Goal: Task Accomplishment & Management: Manage account settings

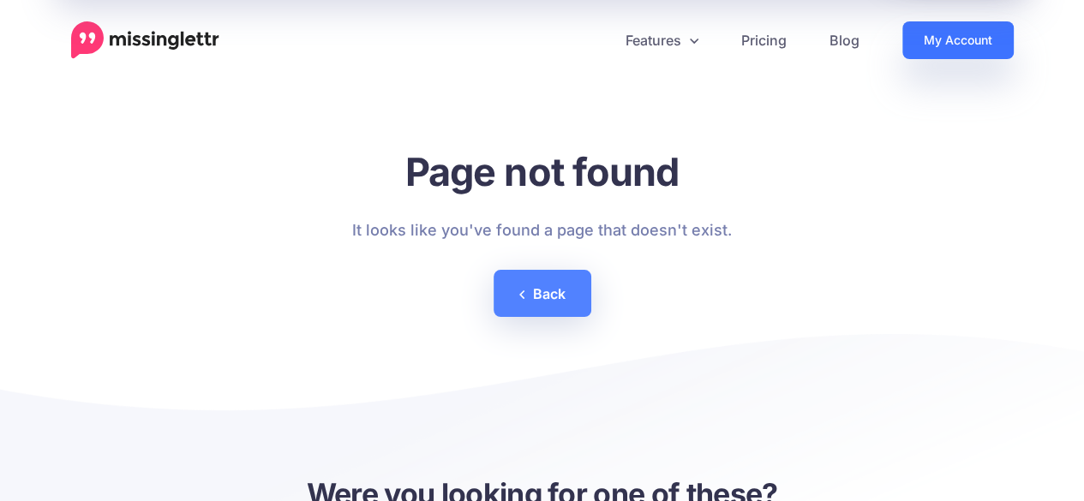
click at [953, 30] on link "My Account" at bounding box center [957, 40] width 111 height 38
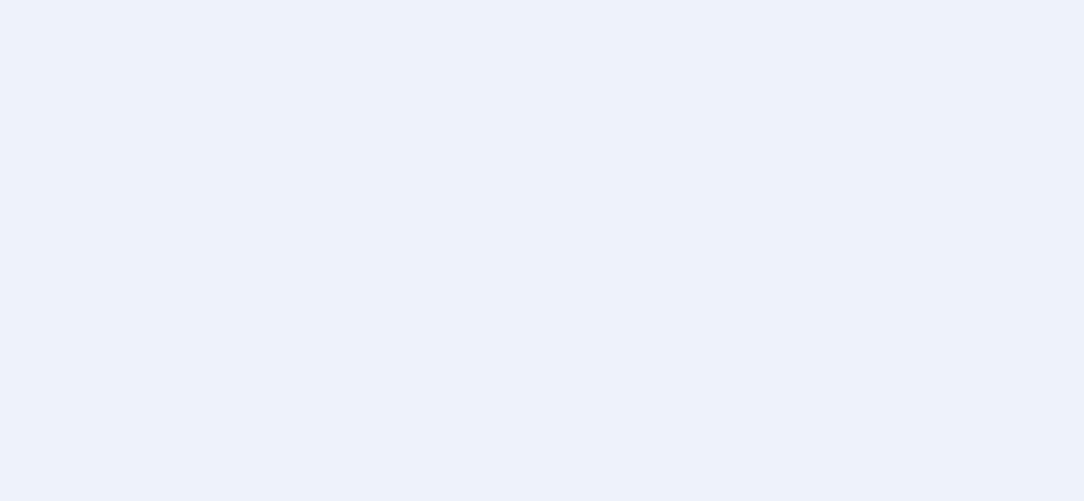
click at [937, 43] on link "My Account" at bounding box center [984, 28] width 147 height 42
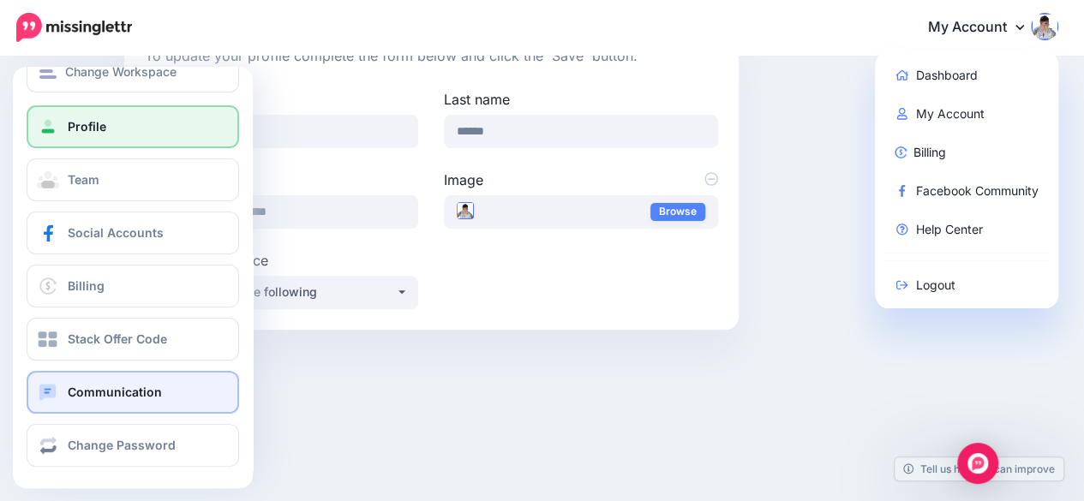
scroll to position [33, 0]
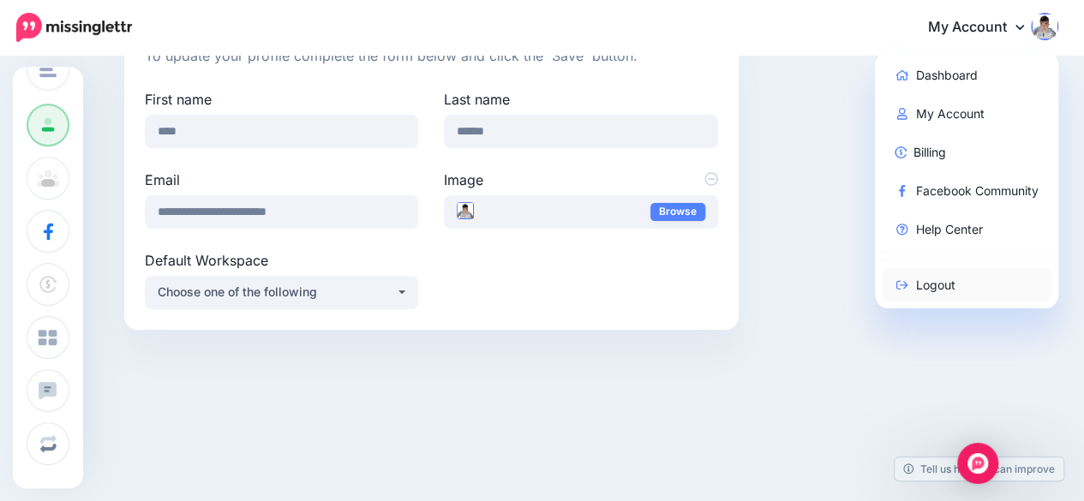
click at [950, 279] on link "Logout" at bounding box center [967, 284] width 171 height 33
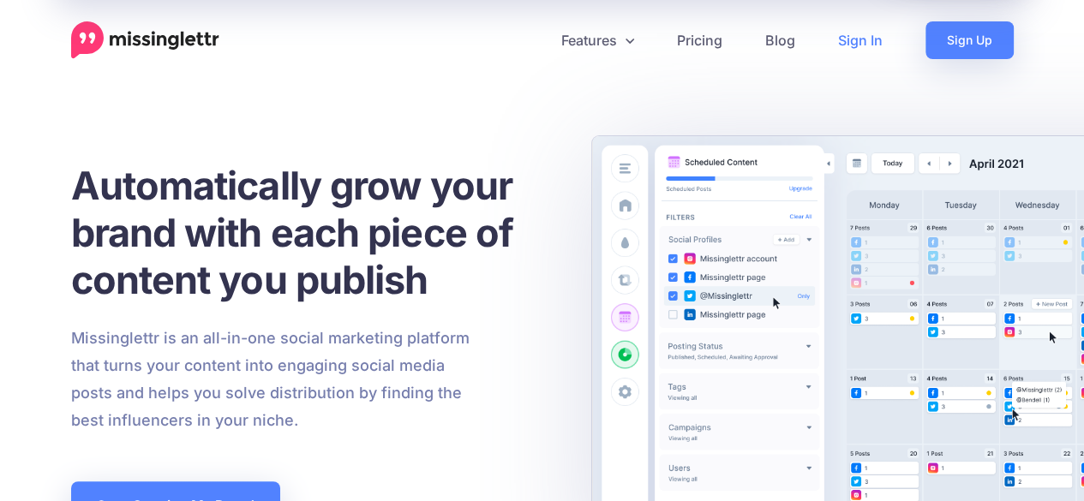
click at [859, 39] on link "Sign In" at bounding box center [860, 40] width 87 height 38
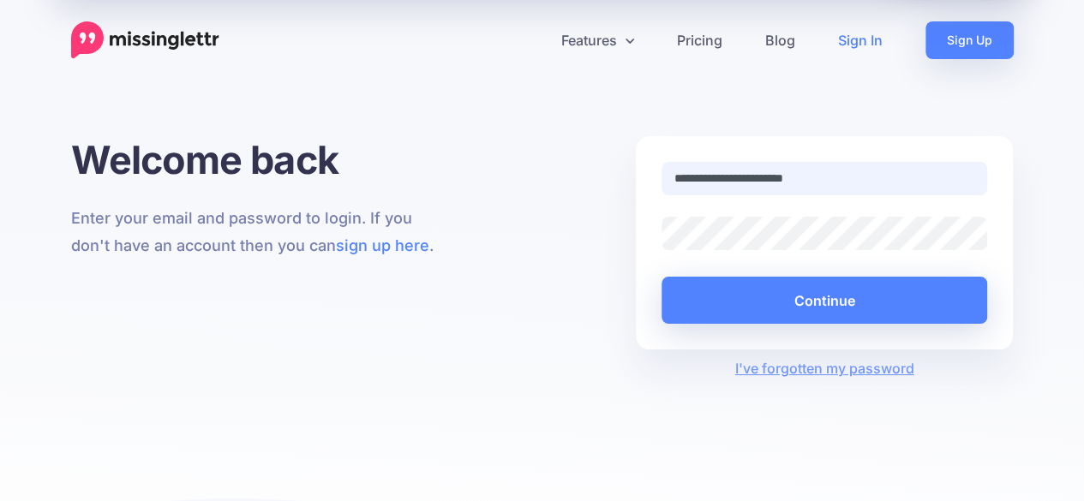
type input "**********"
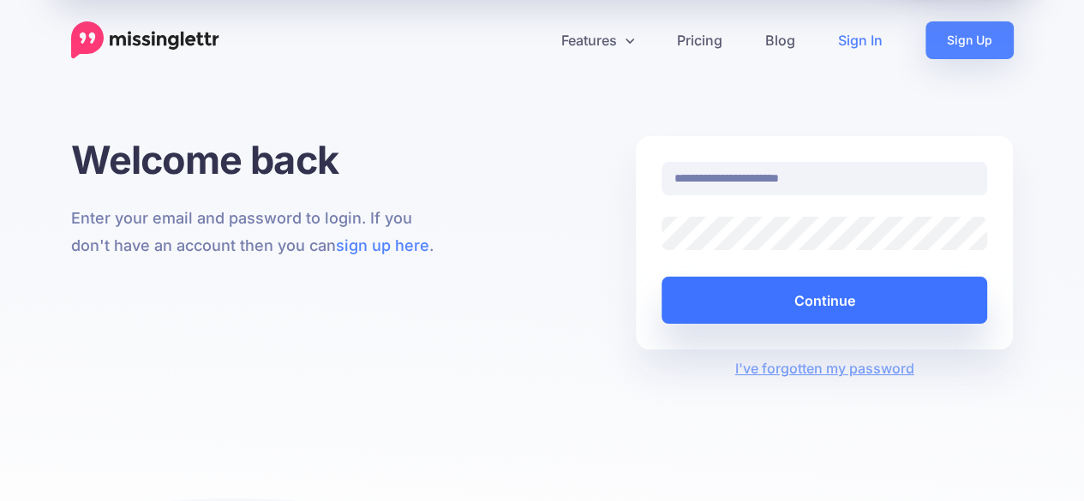
click at [788, 296] on button "Continue" at bounding box center [825, 300] width 326 height 47
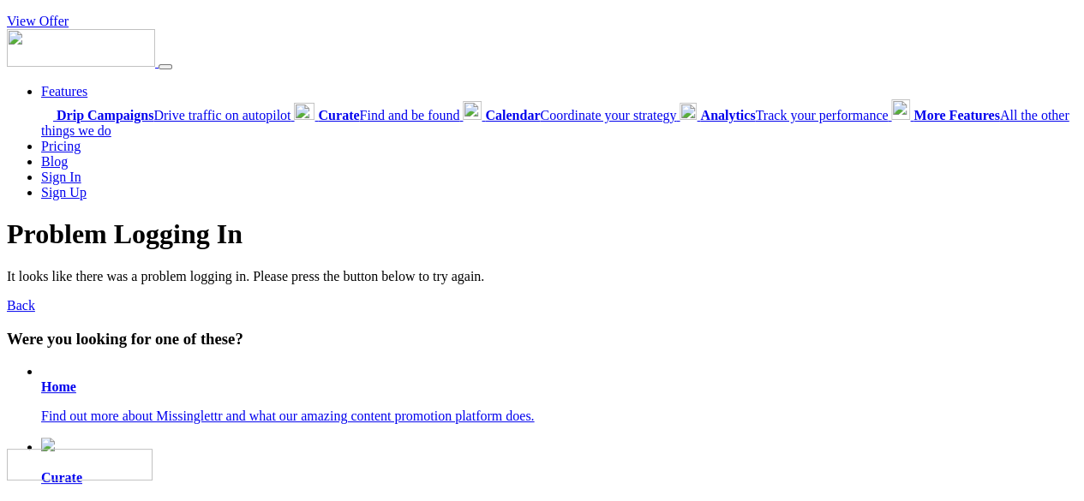
click at [60, 189] on link "Sign Up" at bounding box center [63, 192] width 45 height 15
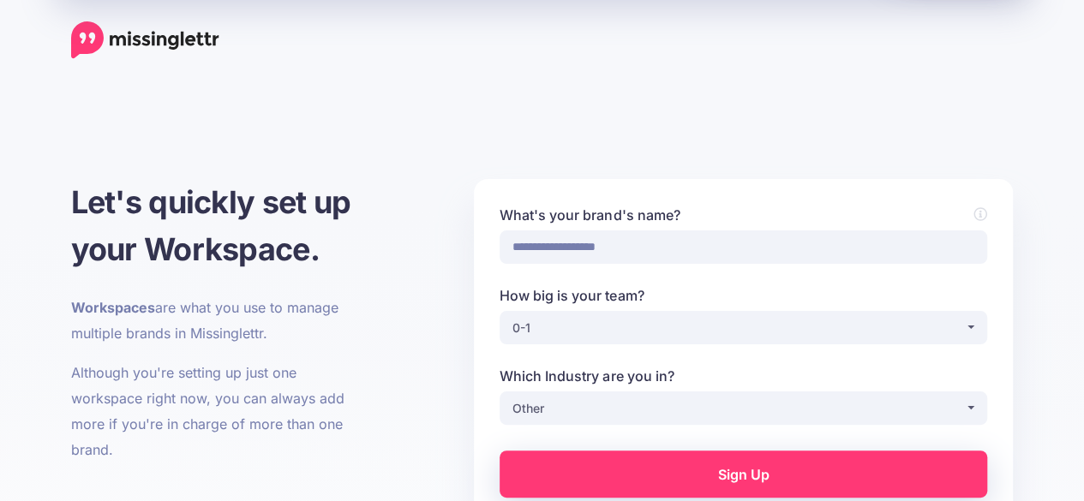
drag, startPoint x: 0, startPoint y: 0, endPoint x: 110, endPoint y: 36, distance: 115.4
click at [110, 36] on img at bounding box center [145, 40] width 148 height 38
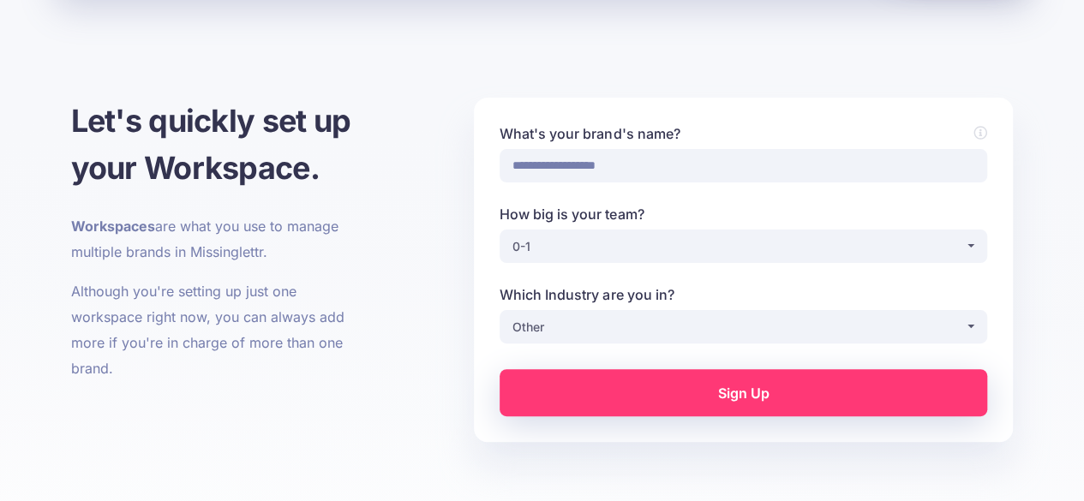
scroll to position [86, 0]
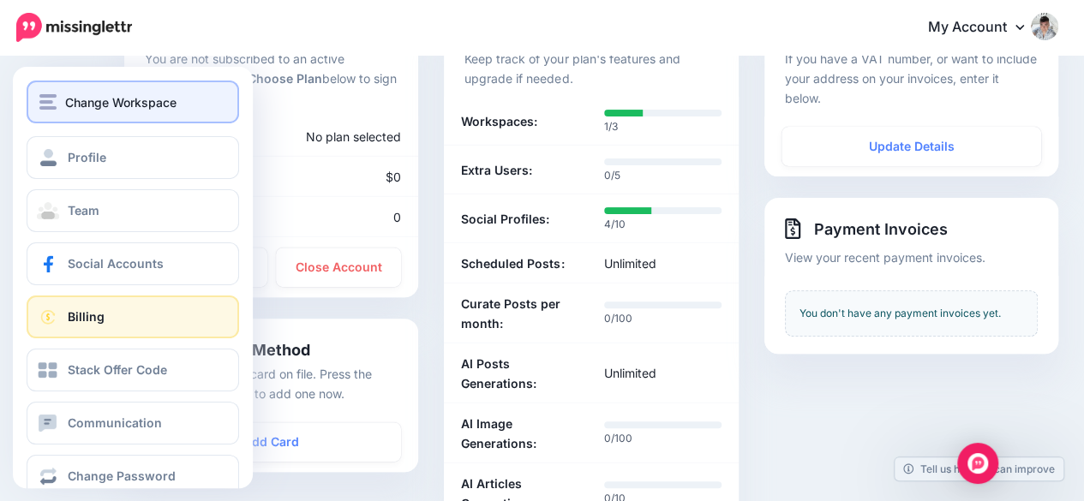
click at [142, 107] on span "Change Workspace" at bounding box center [120, 103] width 111 height 20
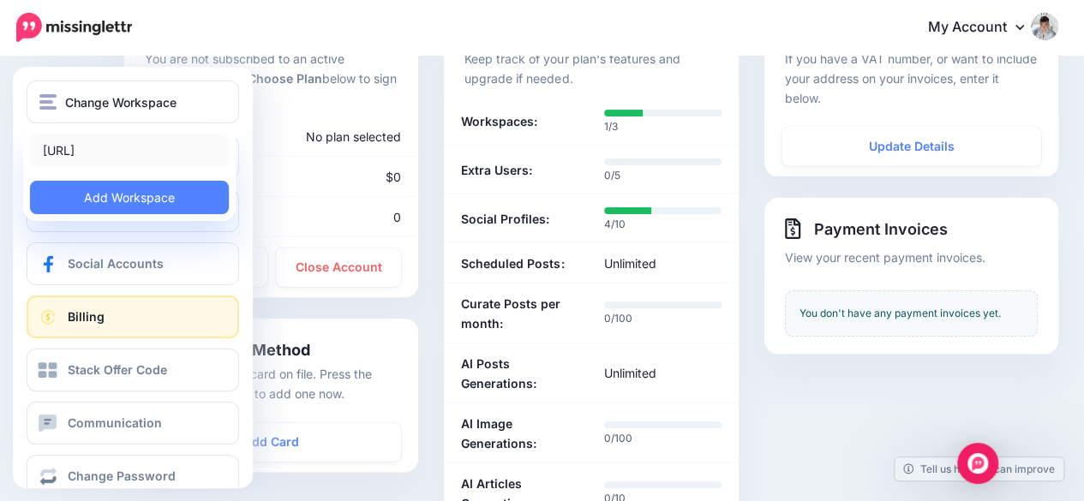
click at [139, 149] on link "[URL]" at bounding box center [129, 150] width 199 height 33
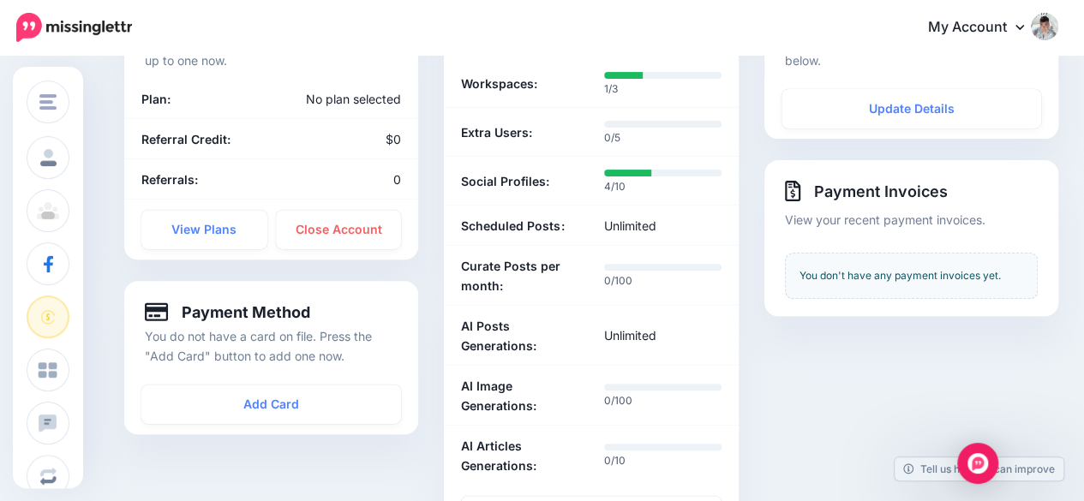
scroll to position [171, 0]
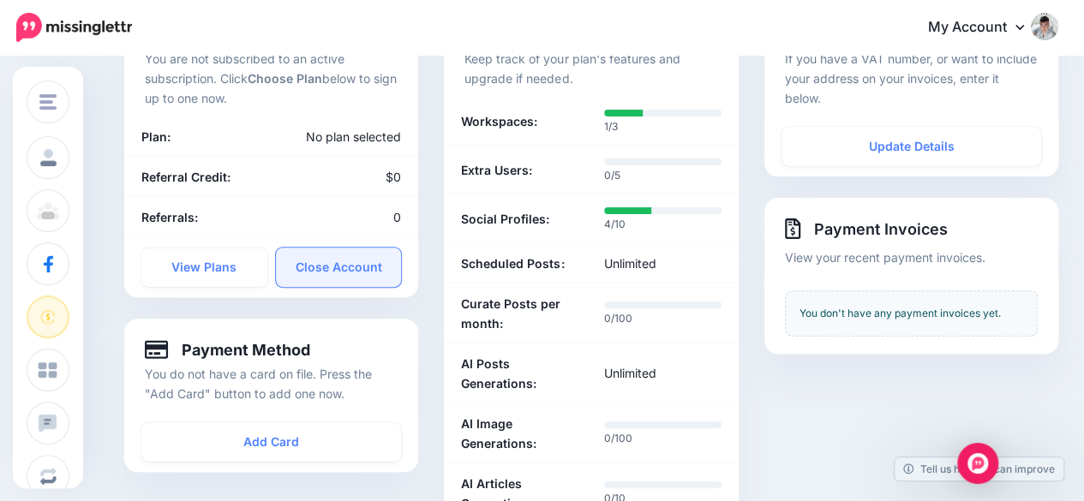
click at [326, 267] on link "Close Account" at bounding box center [339, 267] width 126 height 39
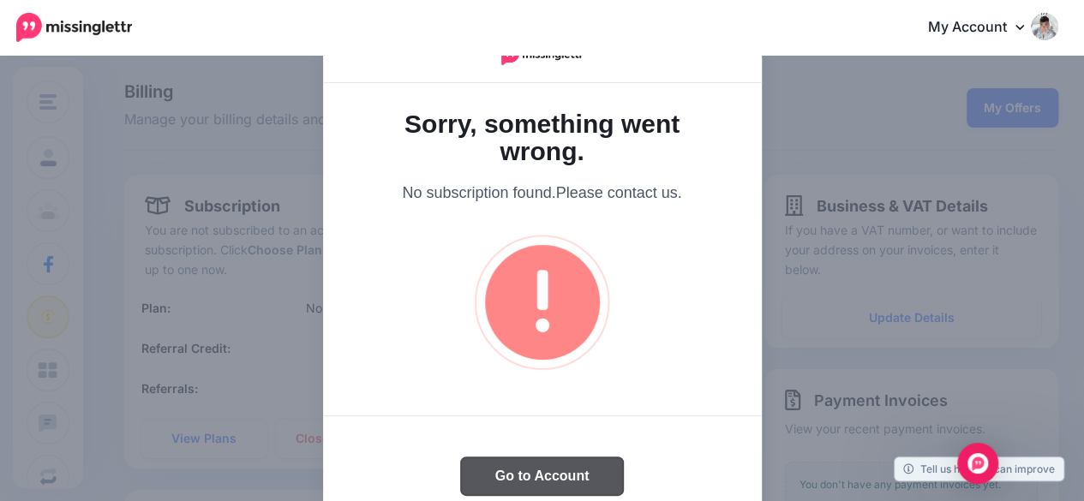
click at [492, 467] on button "Go to Account" at bounding box center [542, 477] width 163 height 38
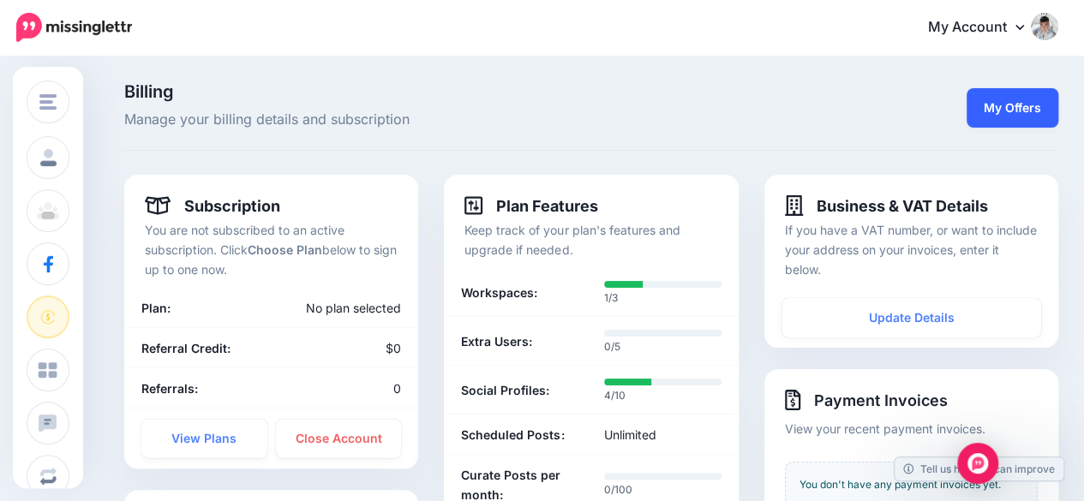
click at [997, 125] on link "My Offers" at bounding box center [1013, 107] width 92 height 39
click at [1009, 16] on link "My Account" at bounding box center [984, 28] width 147 height 42
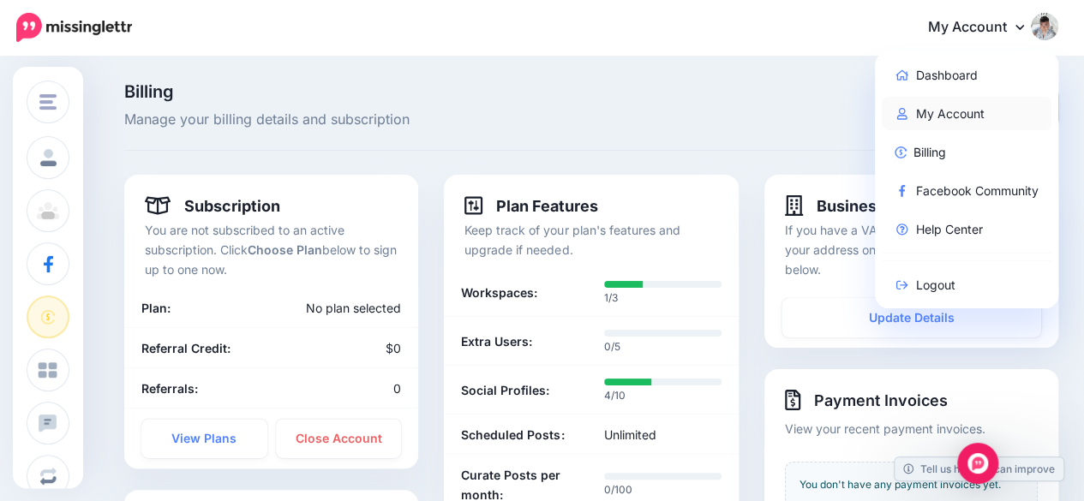
click at [954, 108] on link "My Account" at bounding box center [967, 113] width 171 height 33
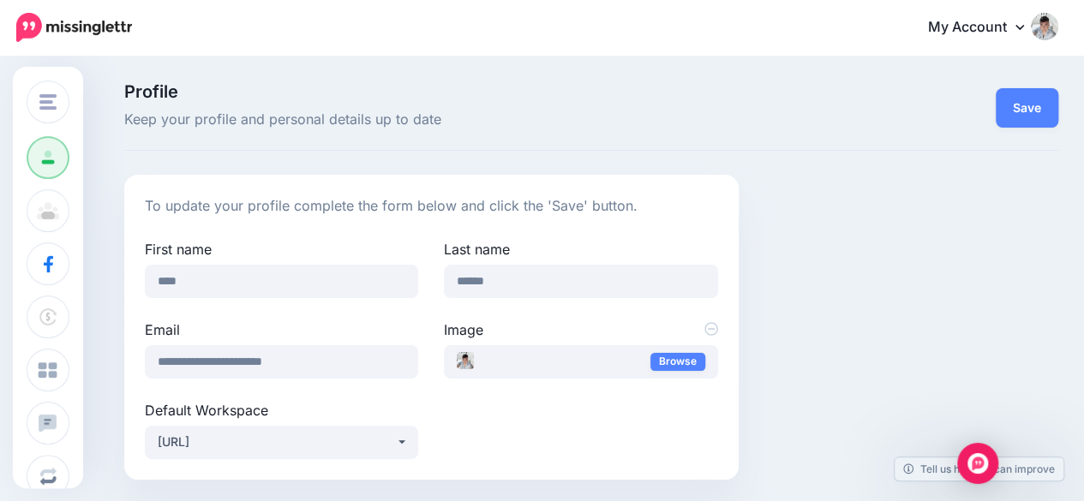
click at [1024, 27] on icon at bounding box center [1019, 27] width 9 height 14
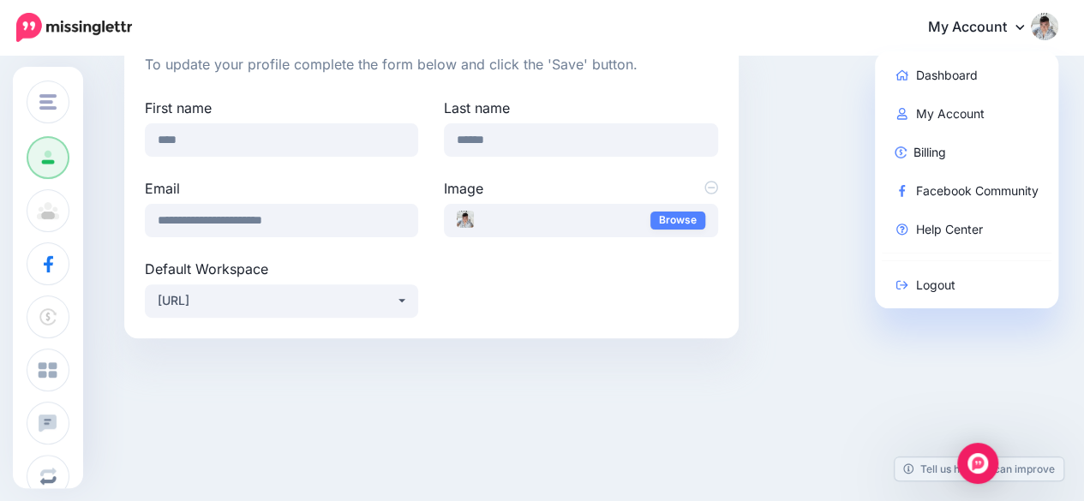
scroll to position [150, 0]
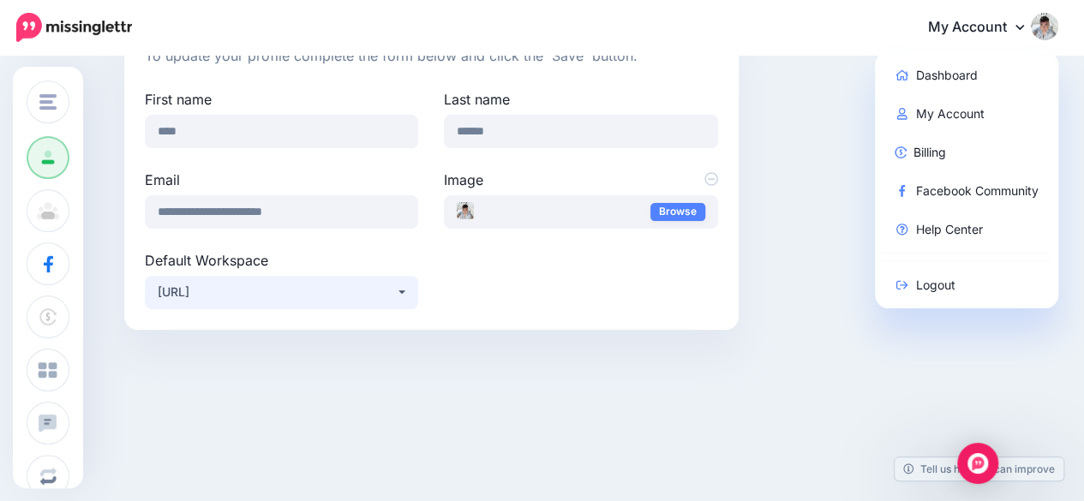
click at [314, 307] on button "[URL]" at bounding box center [281, 292] width 273 height 33
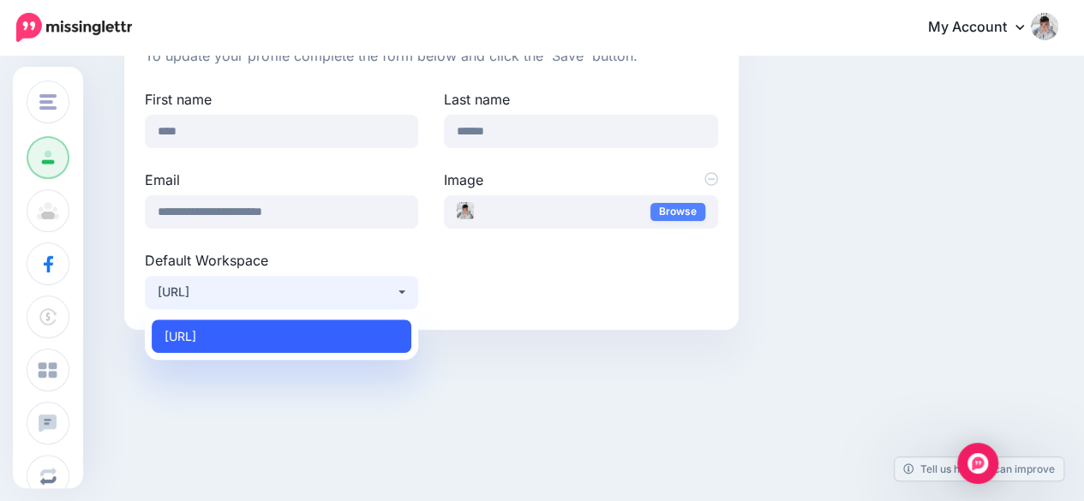
click at [300, 333] on link "[URL]" at bounding box center [282, 336] width 260 height 33
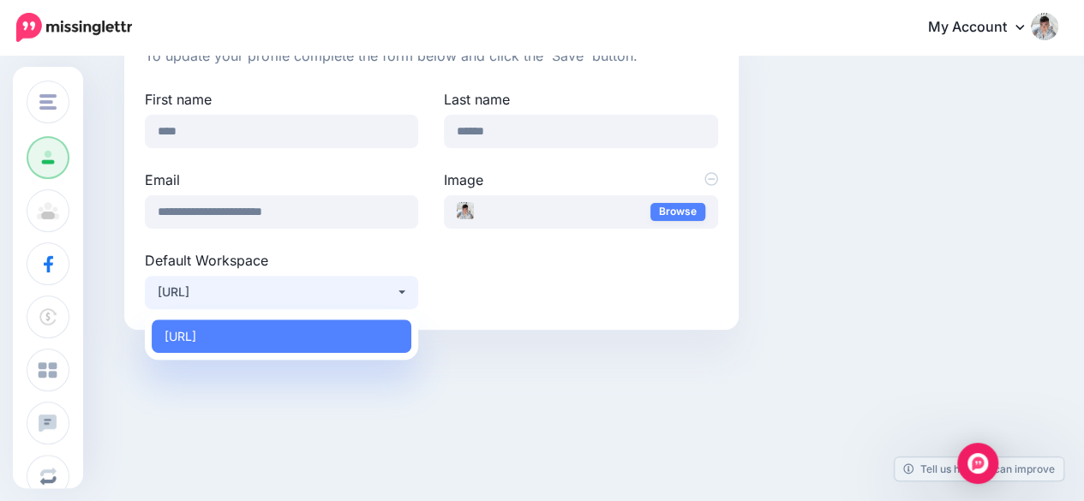
select select "*****"
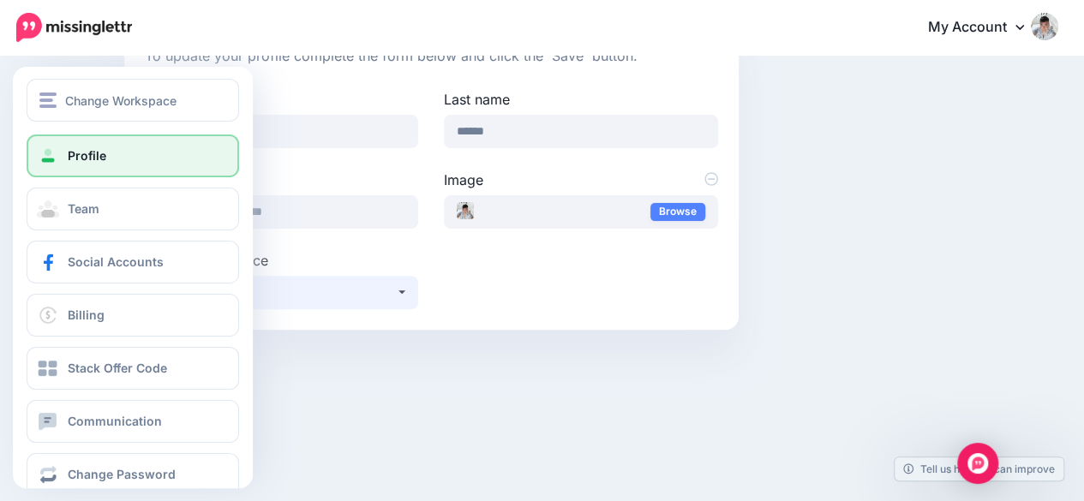
scroll to position [0, 0]
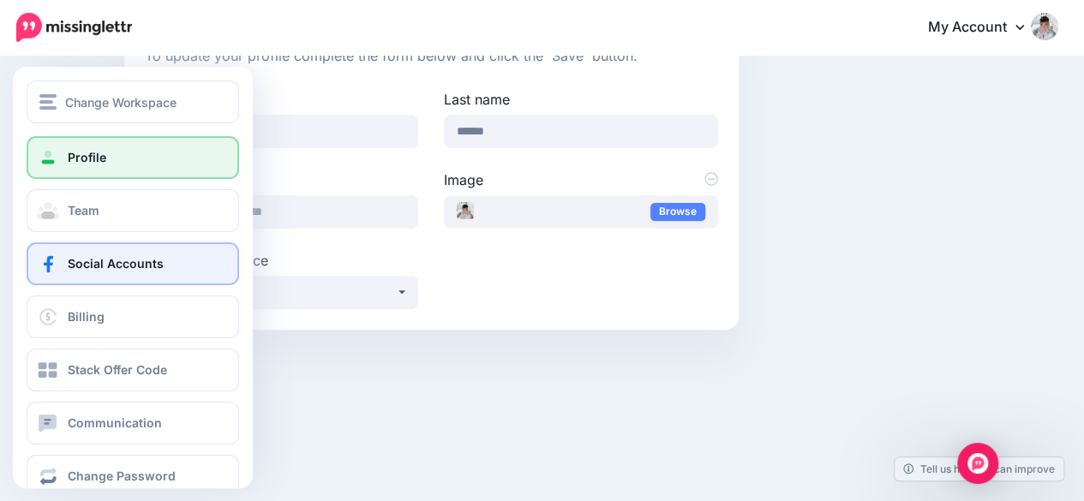
click at [105, 262] on span "Social Accounts" at bounding box center [116, 263] width 96 height 15
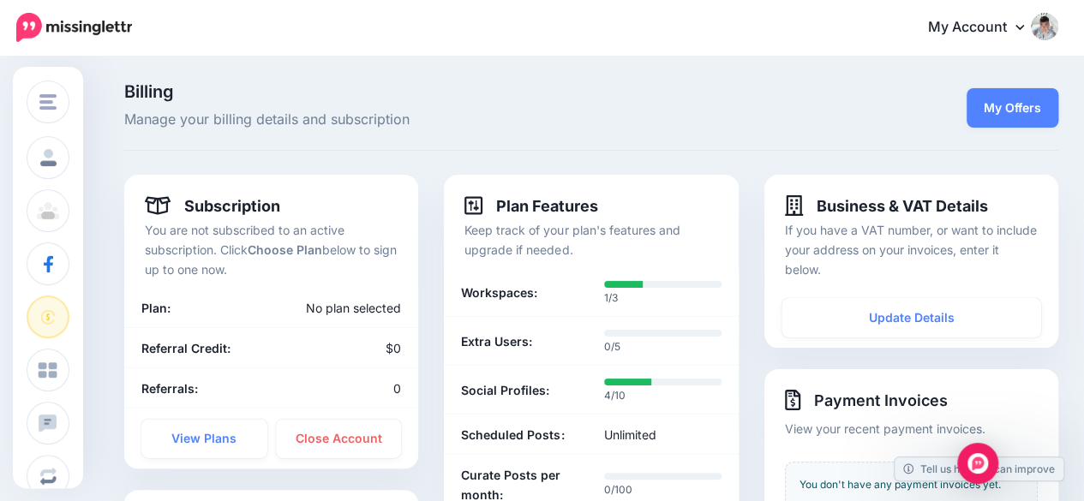
click at [1022, 33] on link "My Account" at bounding box center [984, 28] width 147 height 42
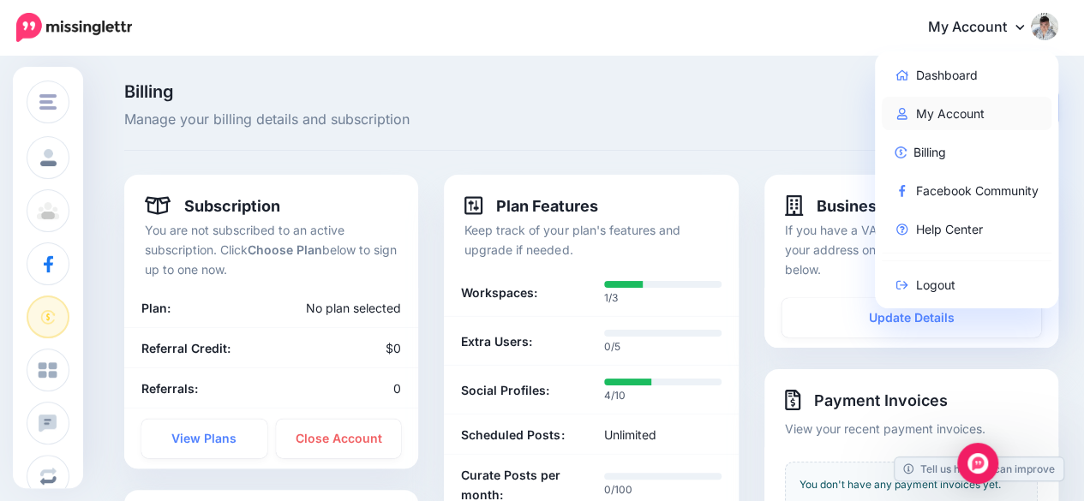
click at [962, 112] on link "My Account" at bounding box center [967, 113] width 171 height 33
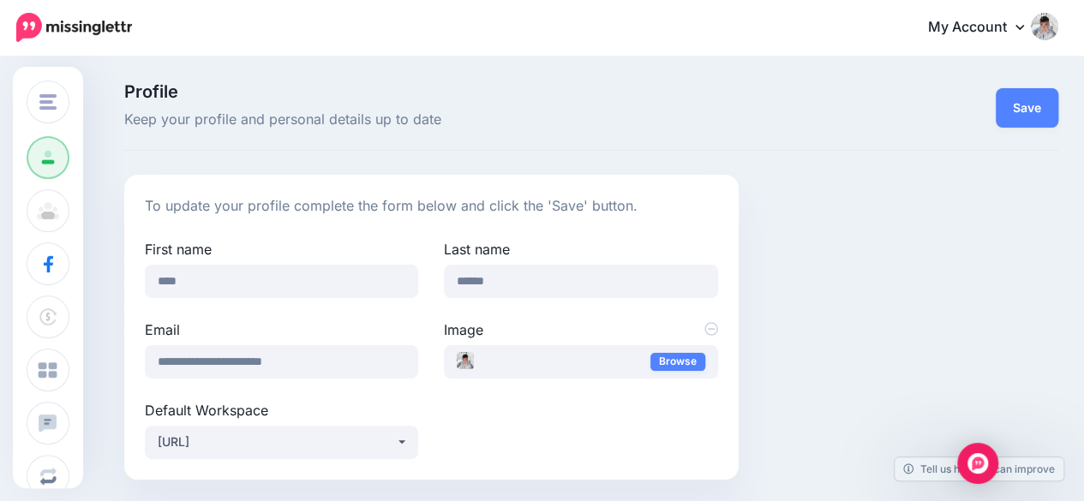
click at [1013, 25] on link "My Account" at bounding box center [984, 28] width 147 height 42
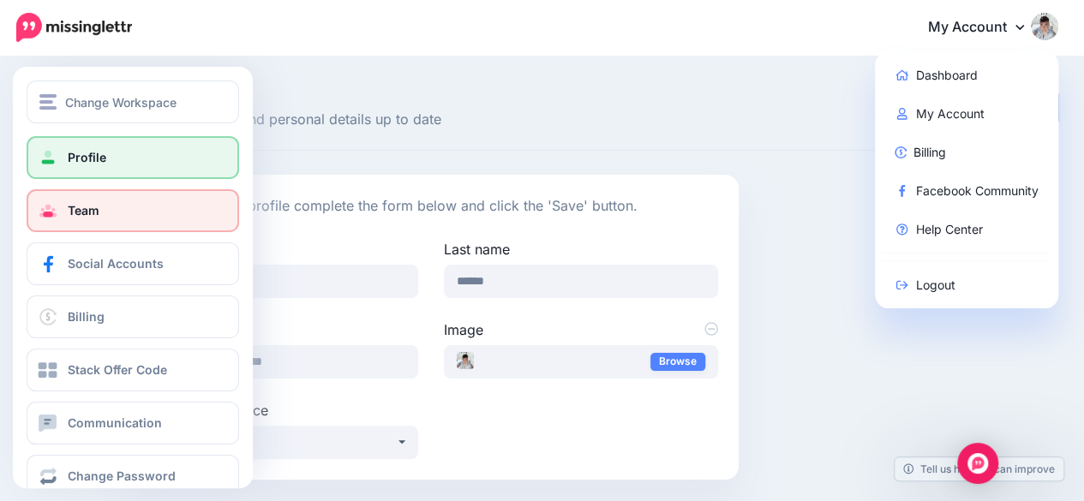
click at [106, 208] on link "Team" at bounding box center [133, 210] width 213 height 43
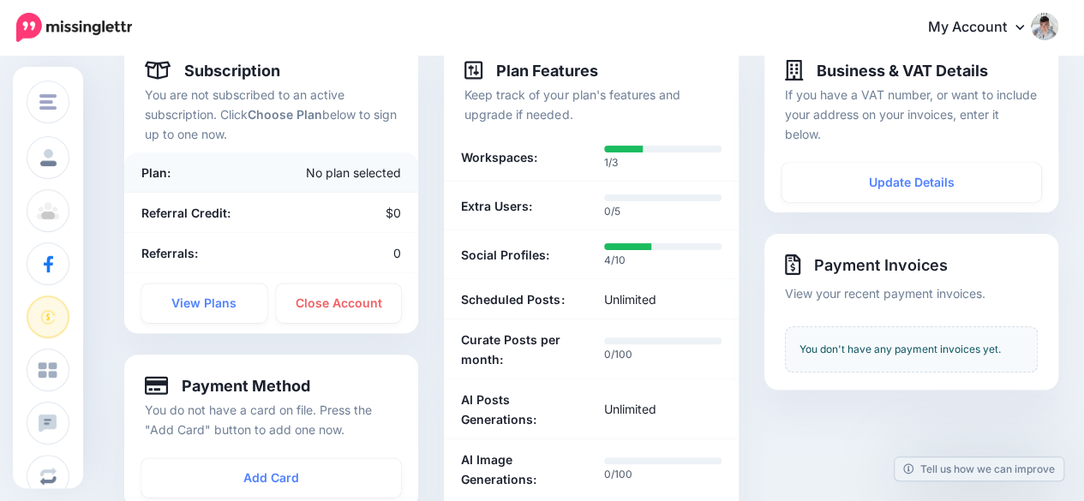
scroll to position [171, 0]
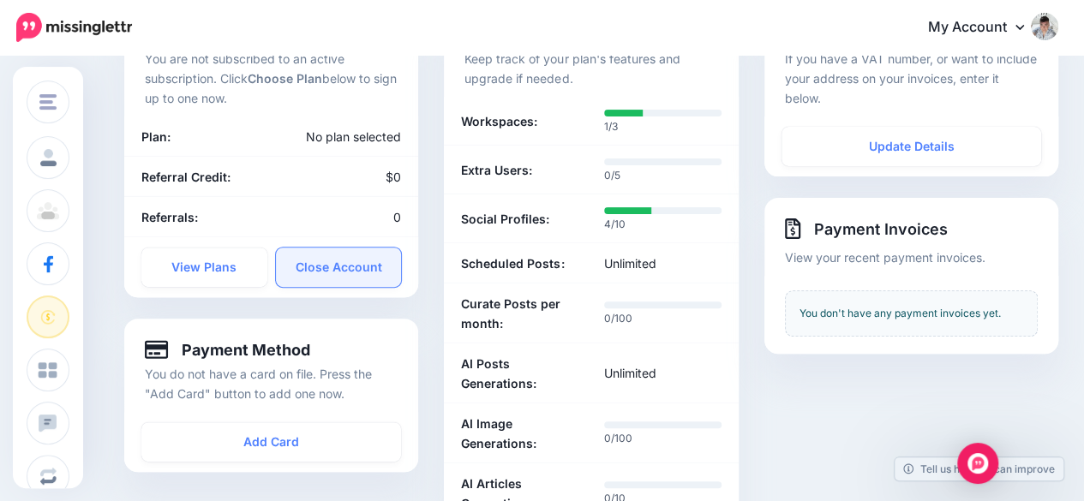
click at [346, 256] on link "Close Account" at bounding box center [339, 267] width 126 height 39
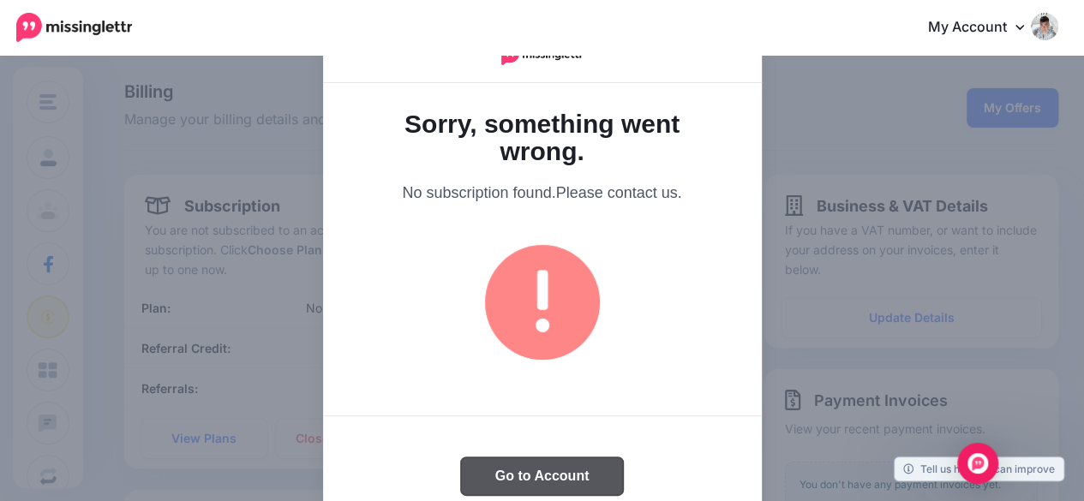
click at [524, 472] on button "Go to Account" at bounding box center [542, 477] width 163 height 38
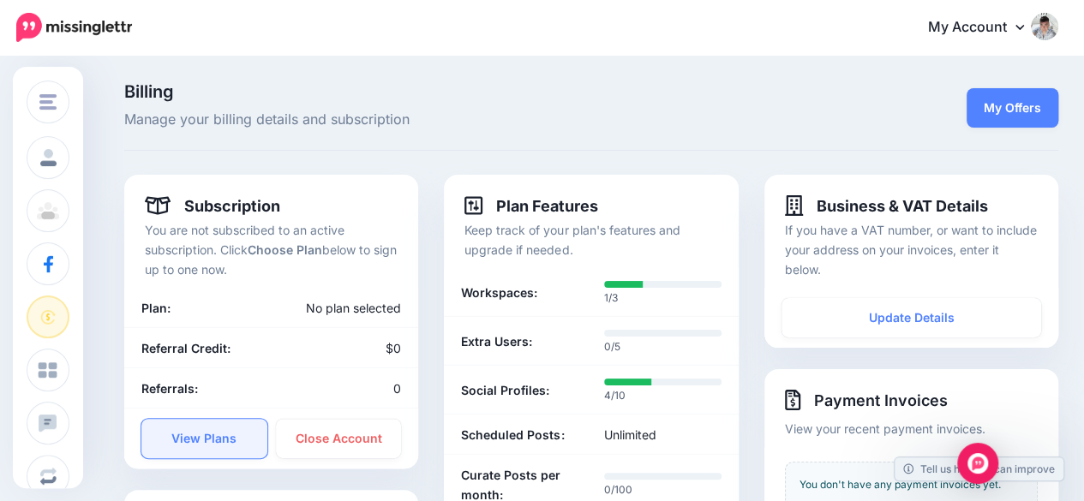
click at [228, 435] on link "View Plans" at bounding box center [204, 438] width 126 height 39
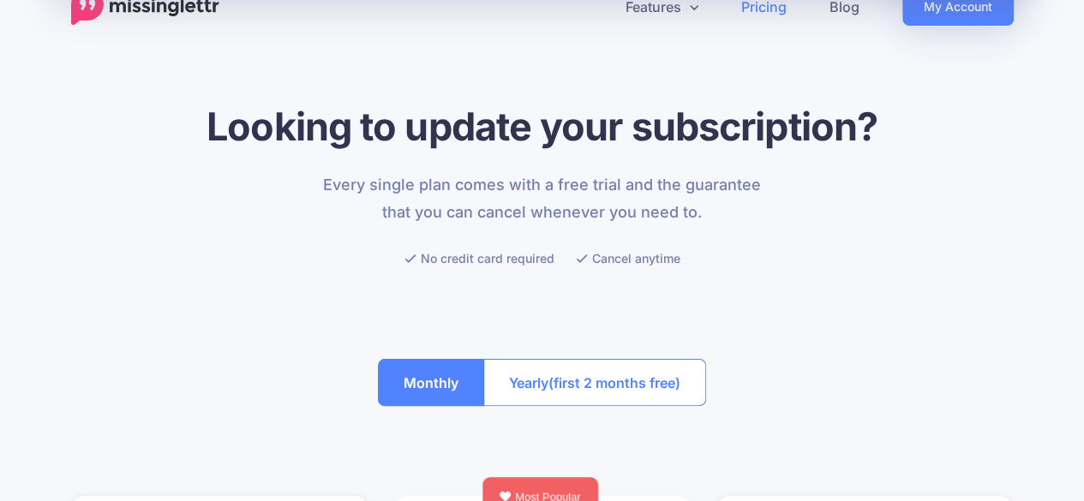
scroll to position [171, 0]
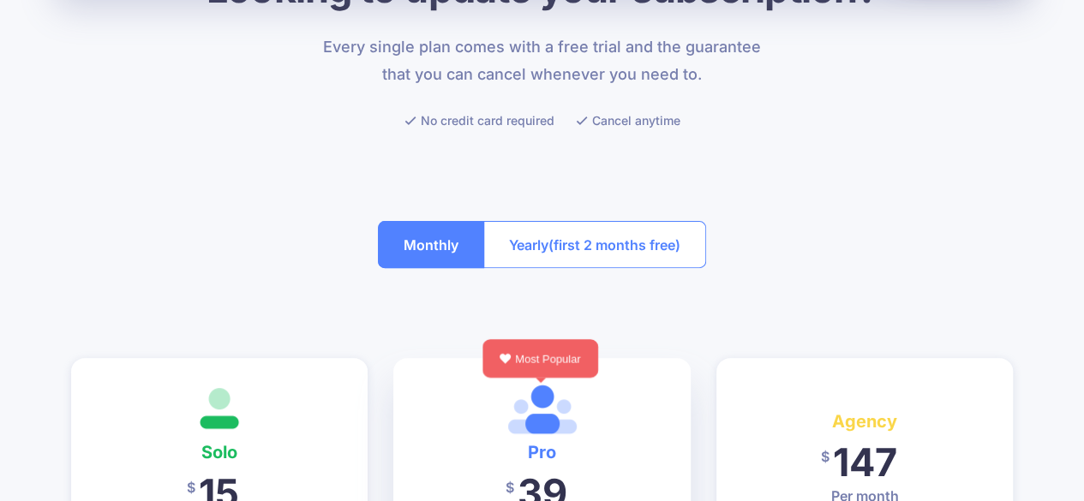
click at [399, 240] on button "Monthly" at bounding box center [431, 244] width 106 height 47
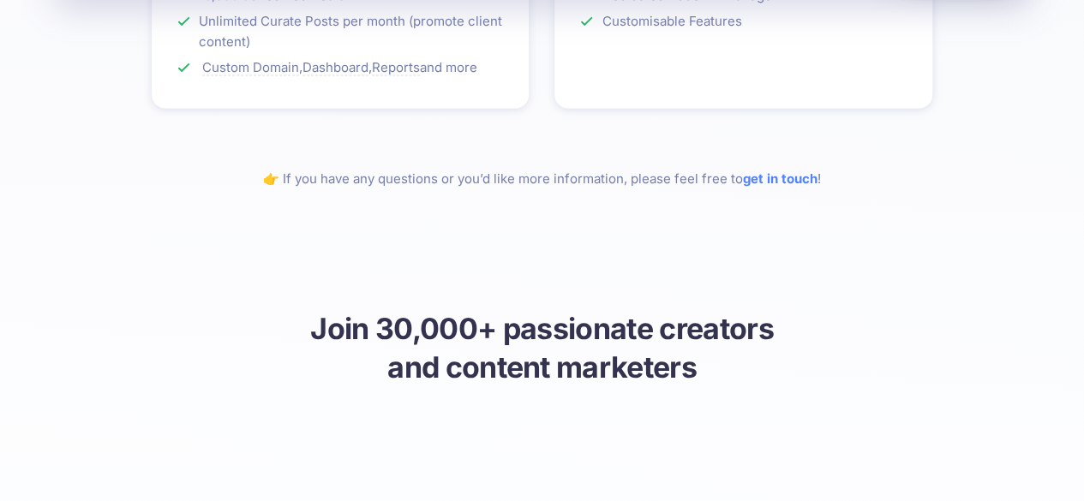
scroll to position [0, 0]
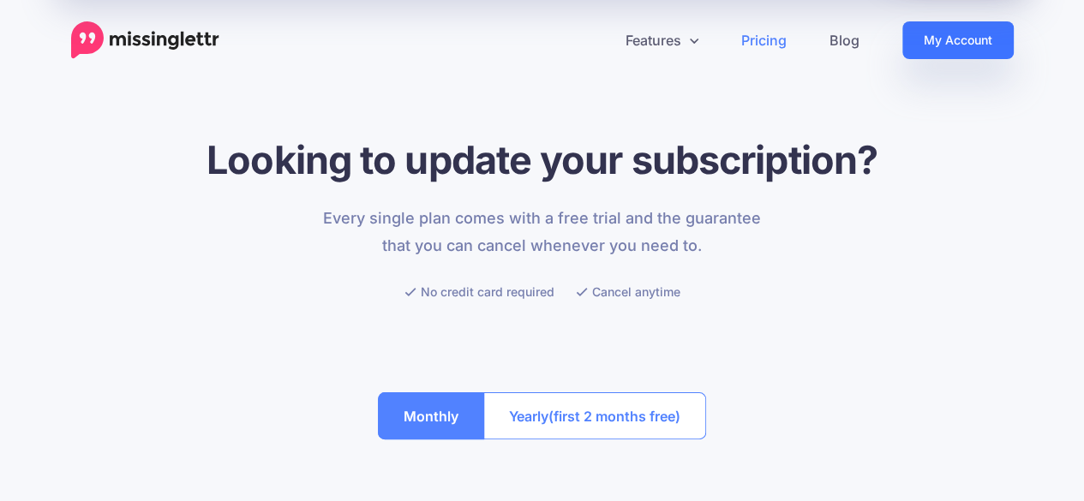
click at [918, 39] on link "My Account" at bounding box center [957, 40] width 111 height 38
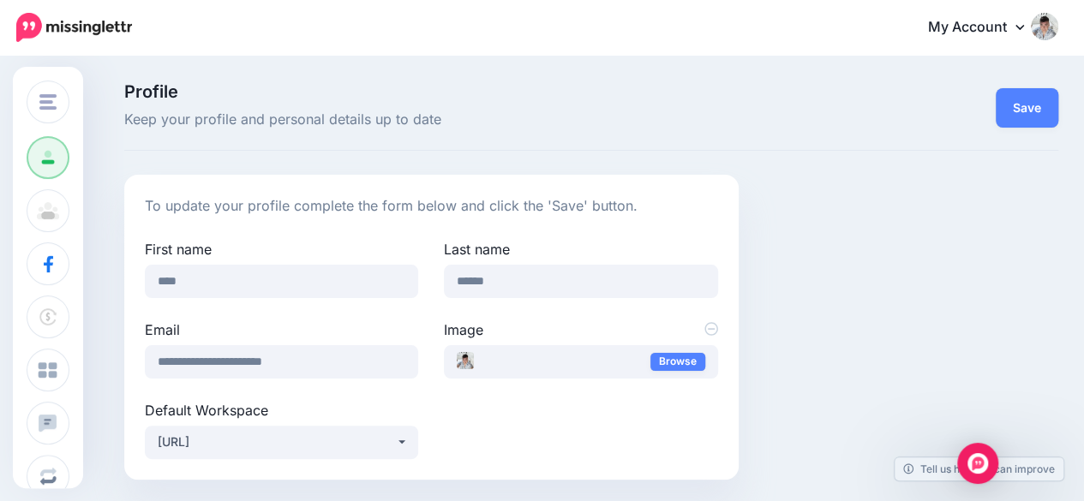
click at [1012, 39] on link "My Account" at bounding box center [984, 28] width 147 height 42
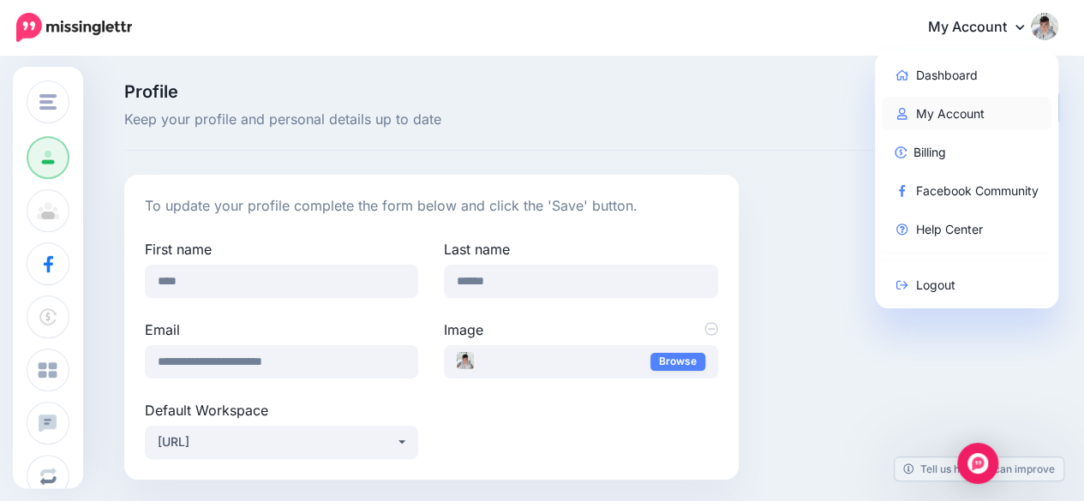
click at [972, 114] on link "My Account" at bounding box center [967, 113] width 171 height 33
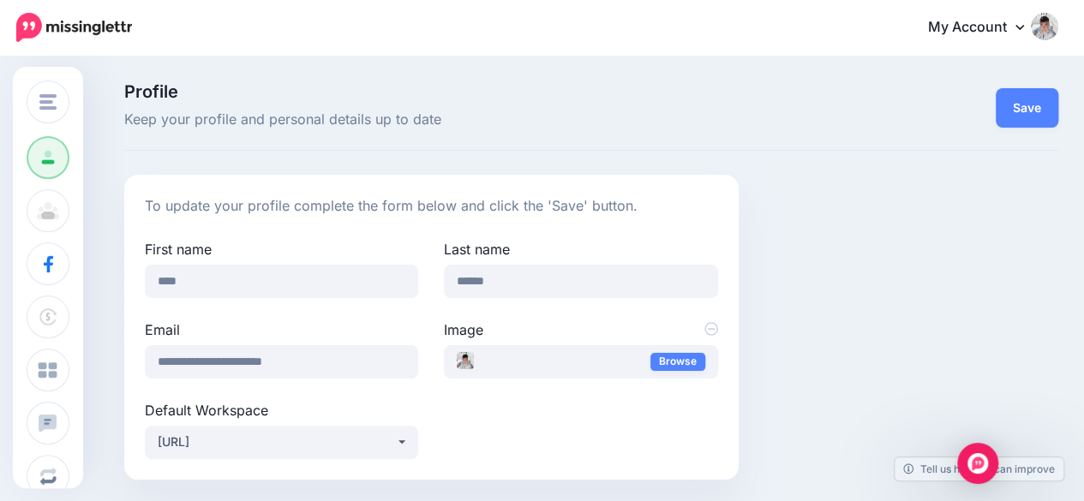
click at [1024, 27] on icon at bounding box center [1019, 27] width 9 height 14
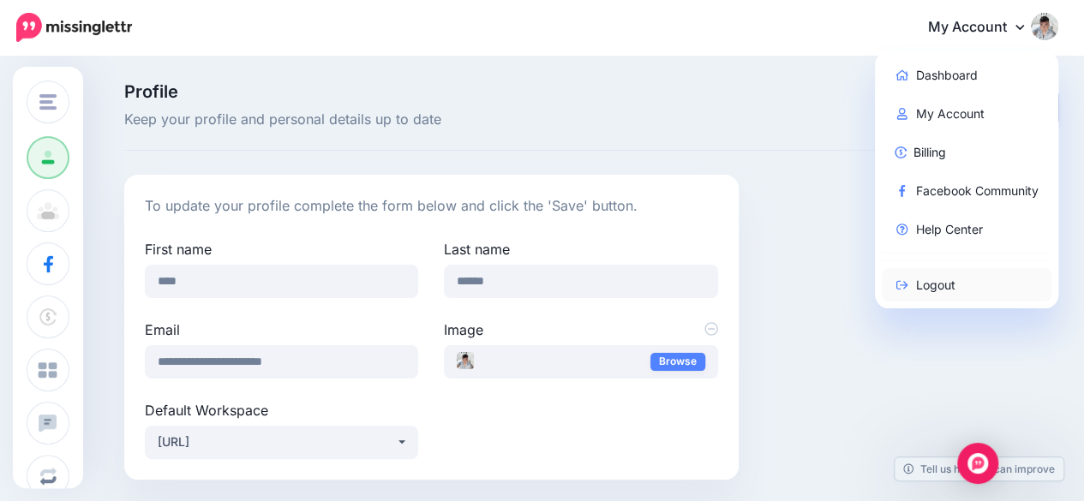
click at [954, 284] on link "Logout" at bounding box center [967, 284] width 171 height 33
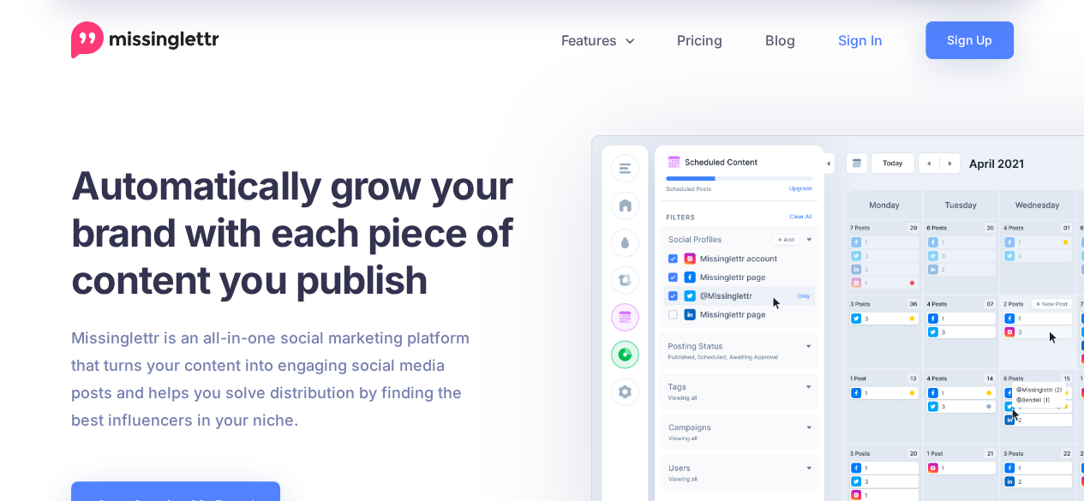
click at [848, 27] on link "Sign In" at bounding box center [860, 40] width 87 height 38
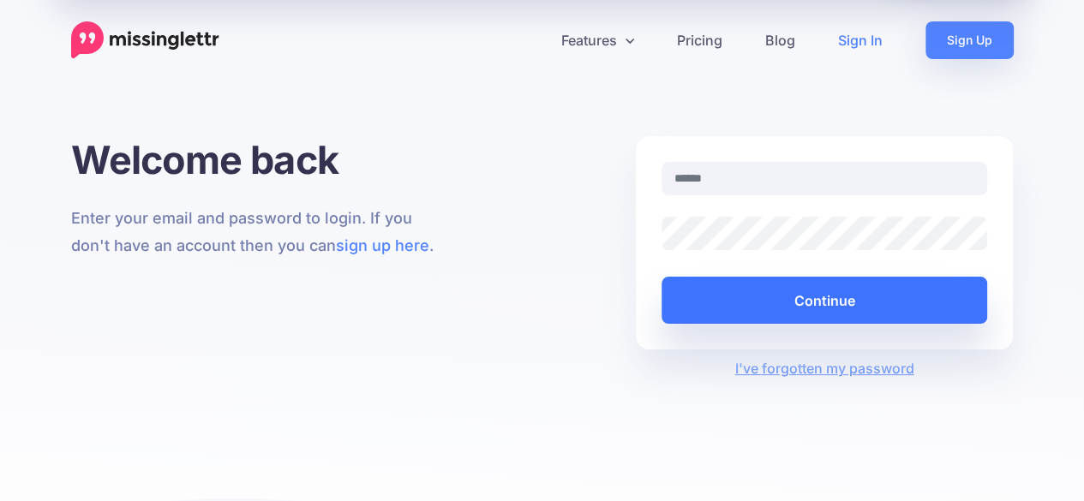
type input "**********"
click at [785, 301] on button "Continue" at bounding box center [825, 300] width 326 height 47
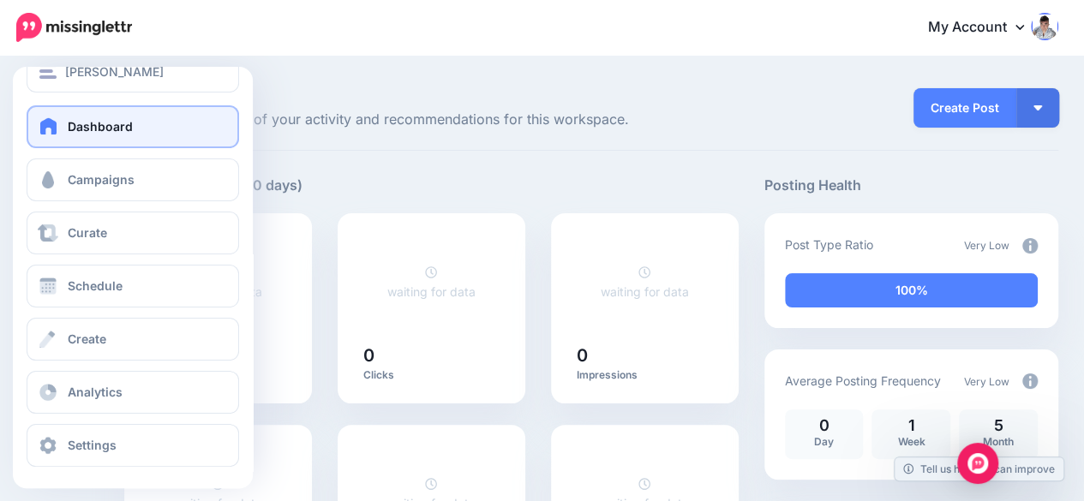
scroll to position [33, 0]
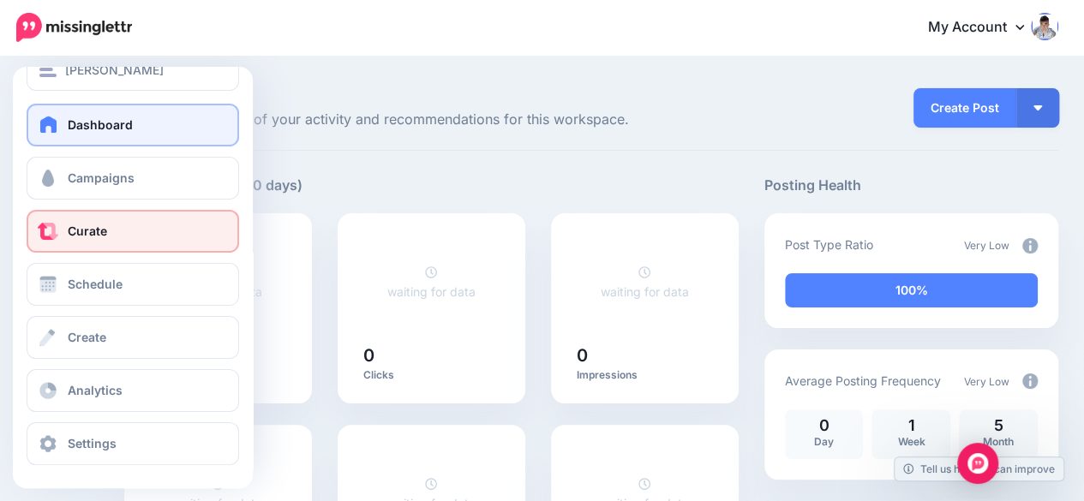
click at [120, 227] on link "Curate" at bounding box center [133, 231] width 213 height 43
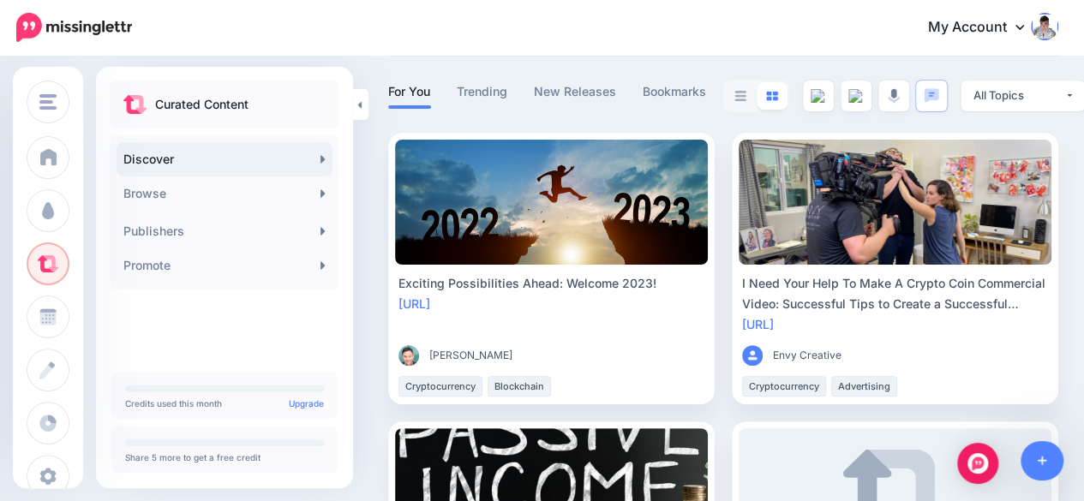
scroll to position [86, 0]
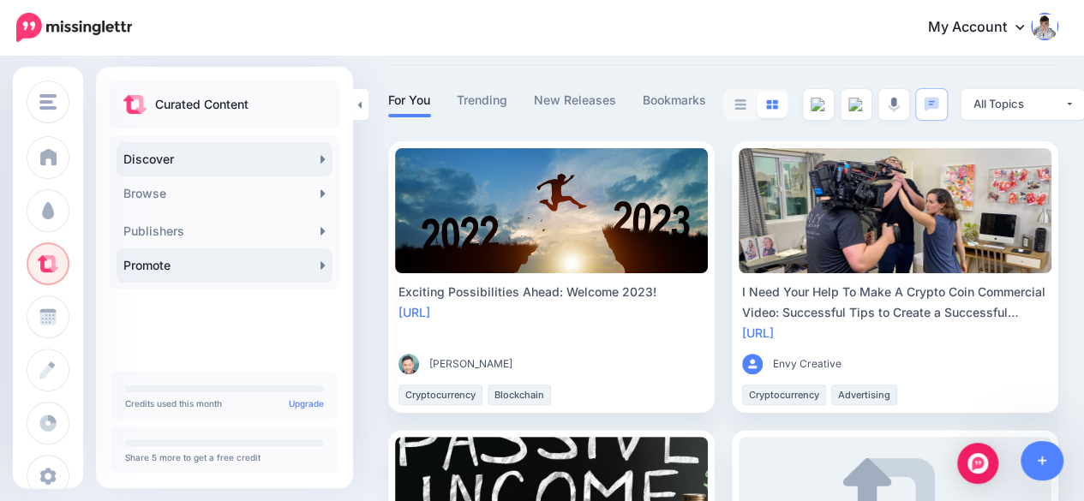
click at [314, 261] on link "Promote" at bounding box center [225, 266] width 216 height 34
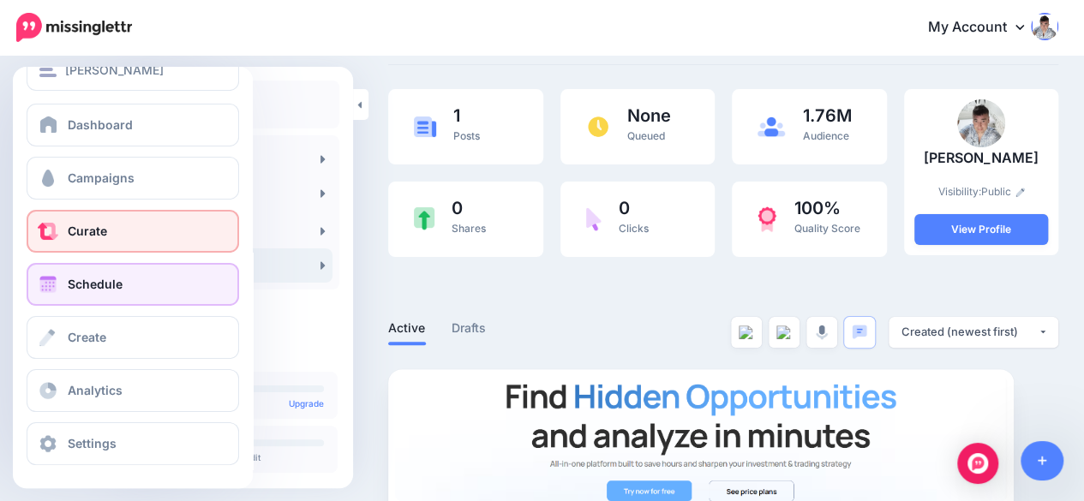
scroll to position [33, 0]
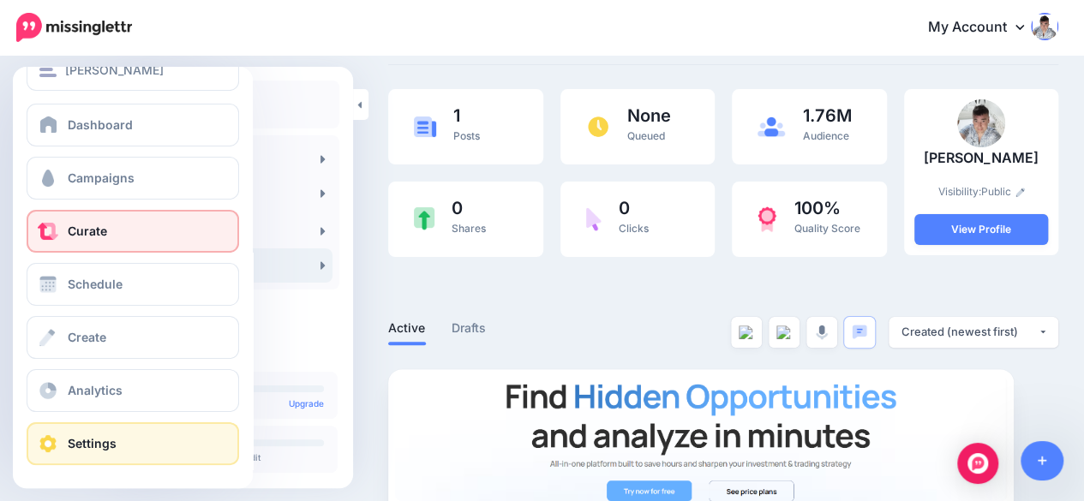
click at [120, 430] on link "Settings" at bounding box center [133, 443] width 213 height 43
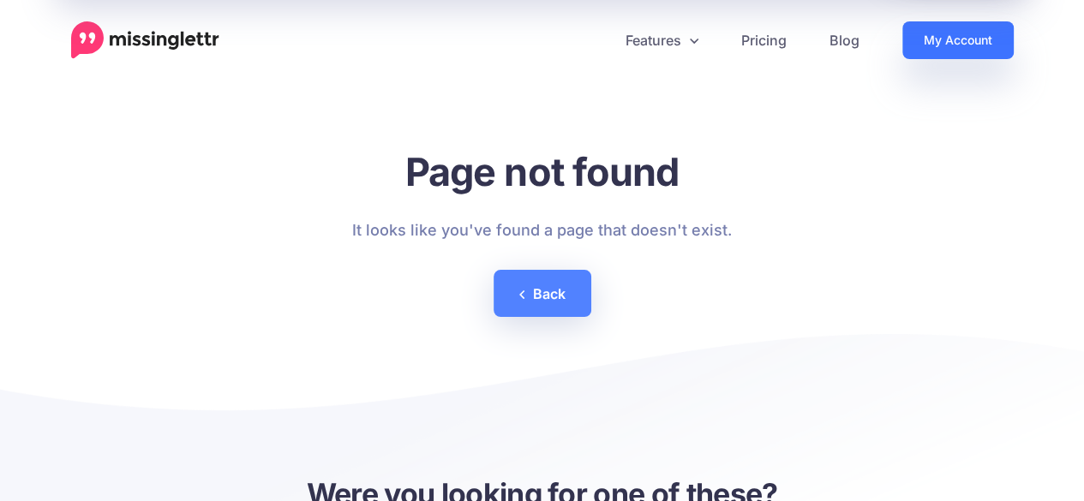
click at [942, 45] on link "My Account" at bounding box center [957, 40] width 111 height 38
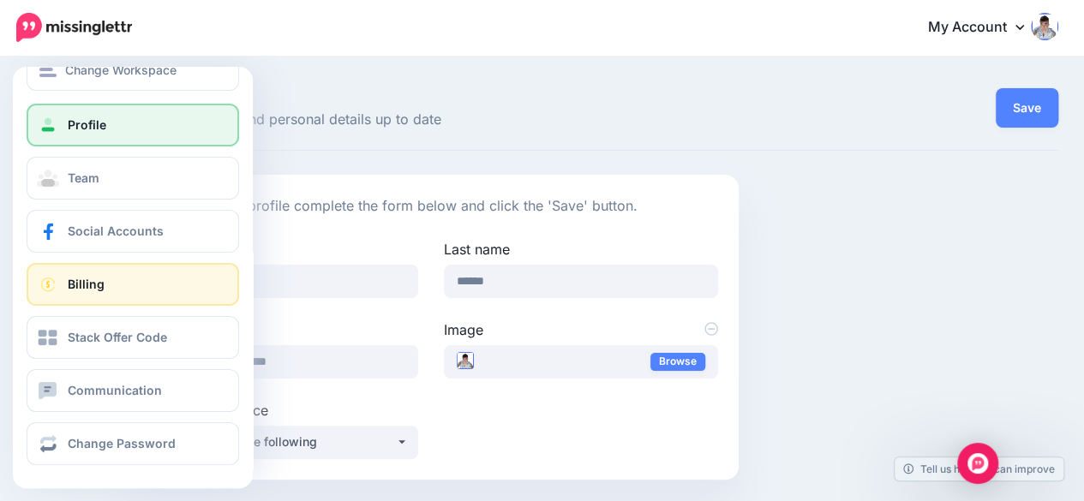
scroll to position [33, 0]
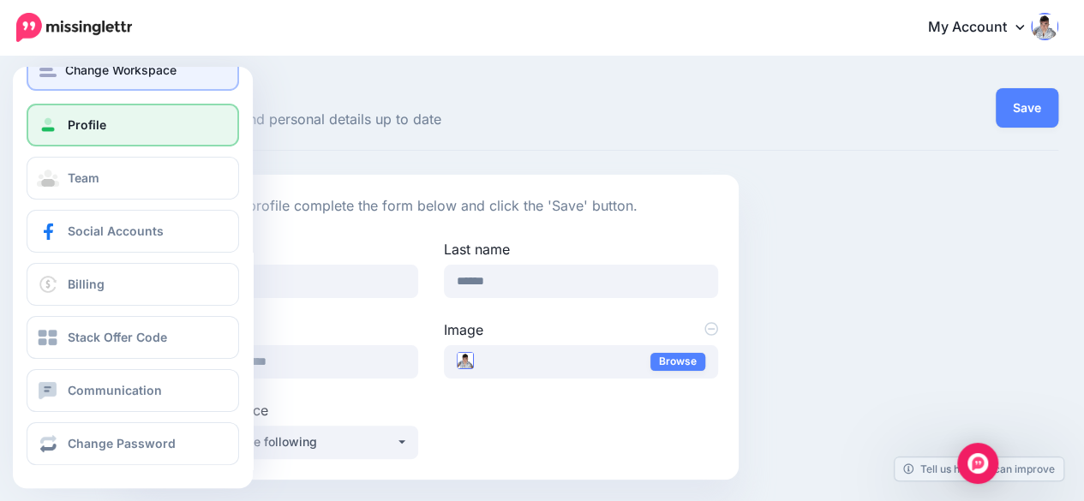
click at [62, 70] on div "Change Workspace" at bounding box center [132, 70] width 187 height 20
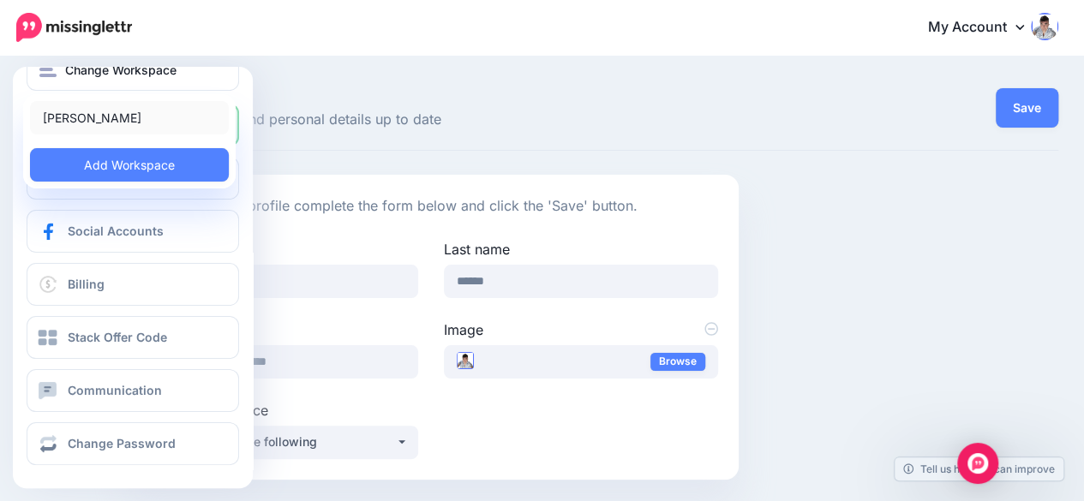
click at [101, 112] on link "[PERSON_NAME]" at bounding box center [129, 117] width 199 height 33
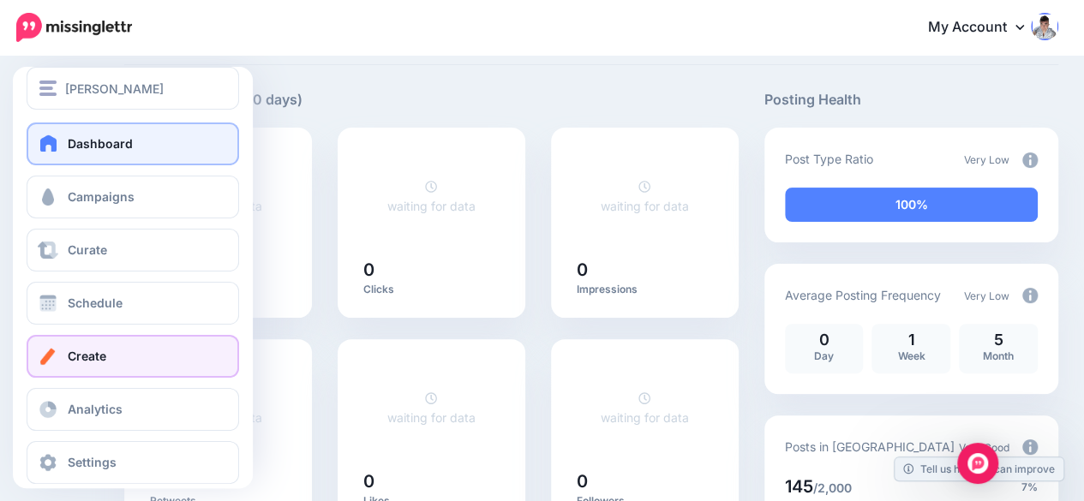
scroll to position [33, 0]
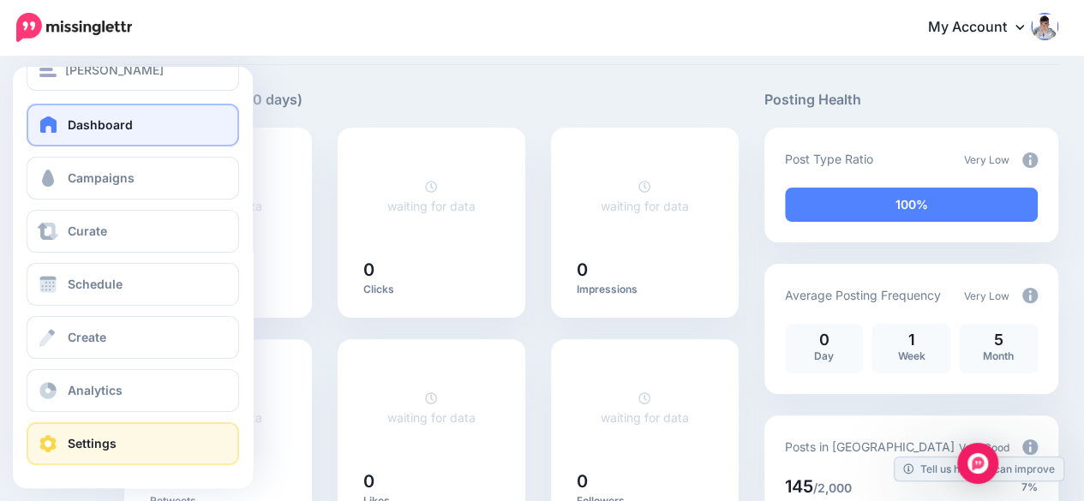
click at [116, 444] on link "Settings" at bounding box center [133, 443] width 213 height 43
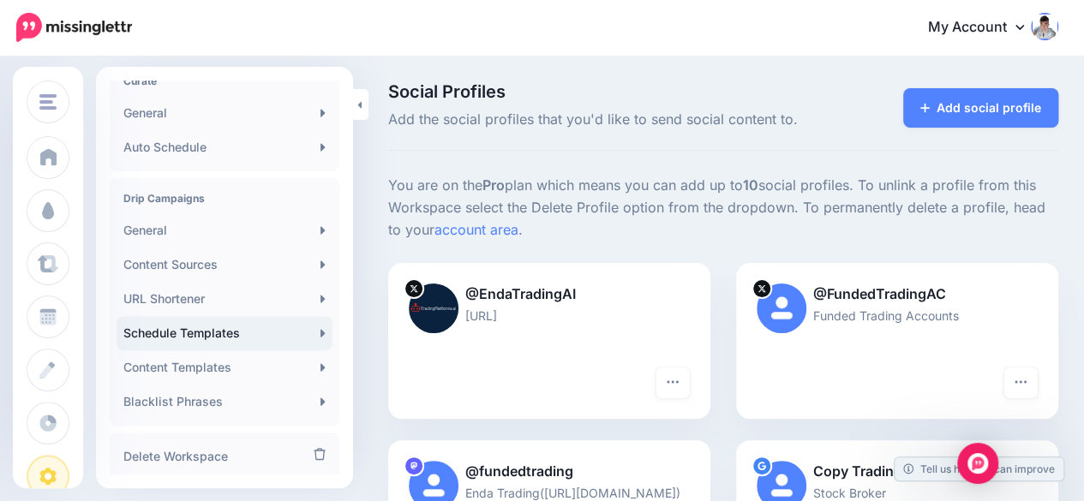
scroll to position [428, 0]
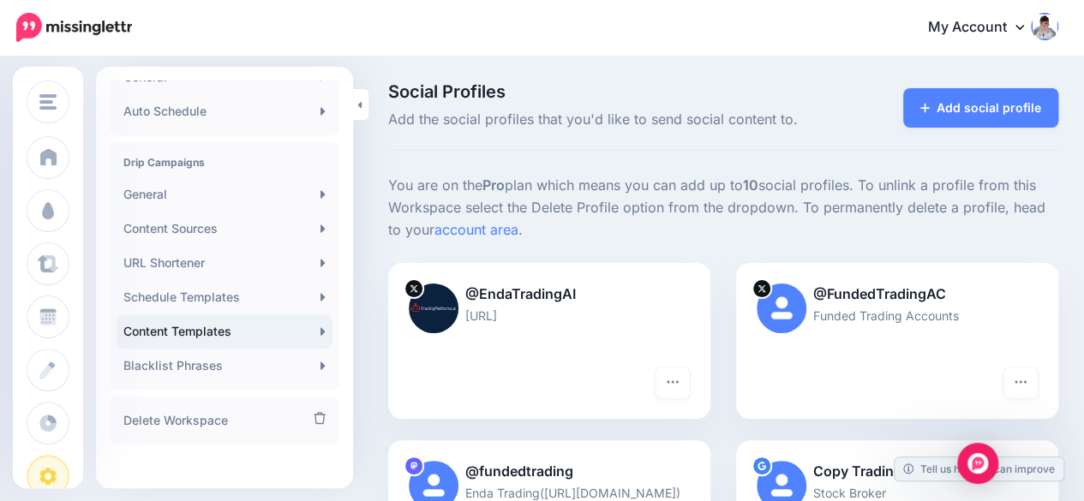
click at [231, 328] on link "Content Templates" at bounding box center [225, 331] width 216 height 34
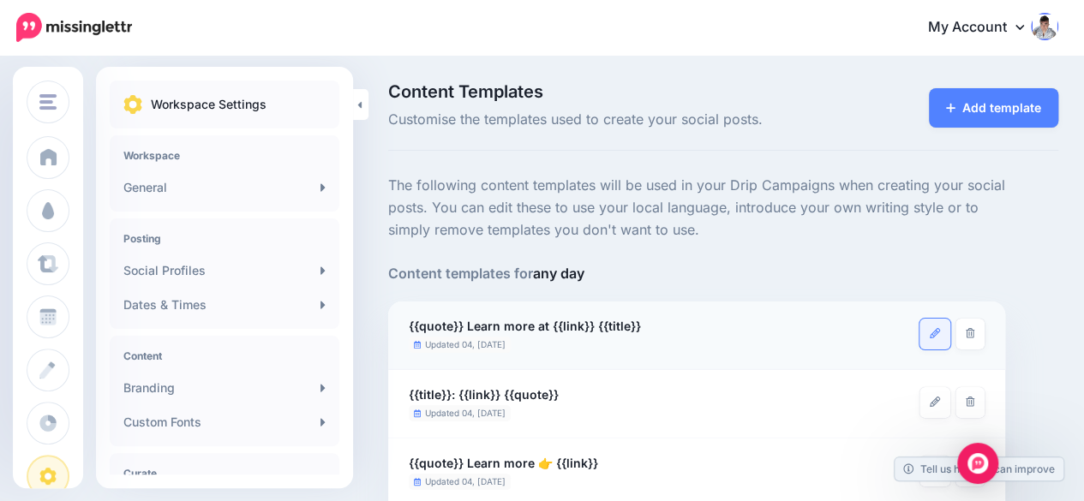
click at [923, 335] on link at bounding box center [935, 334] width 31 height 31
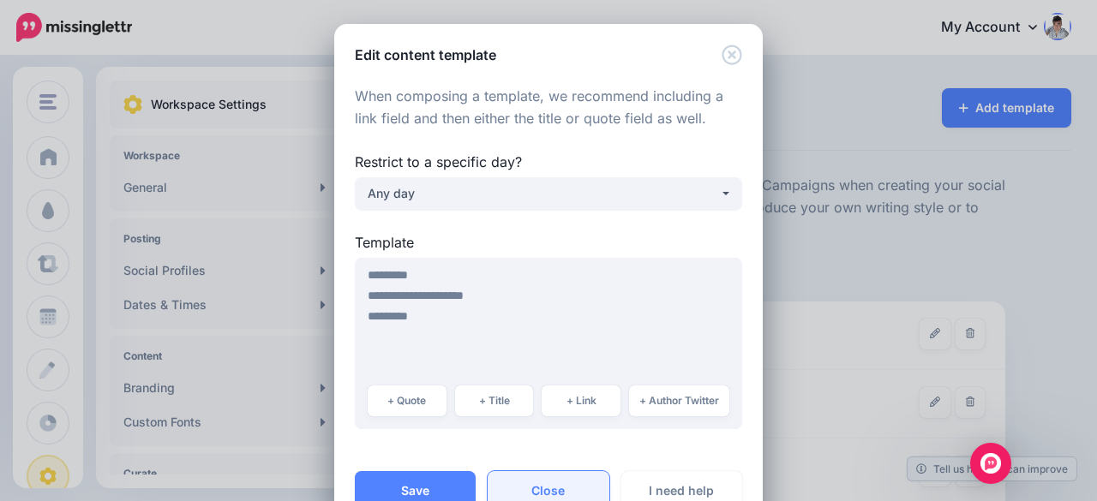
click at [536, 485] on link "Close" at bounding box center [548, 490] width 121 height 39
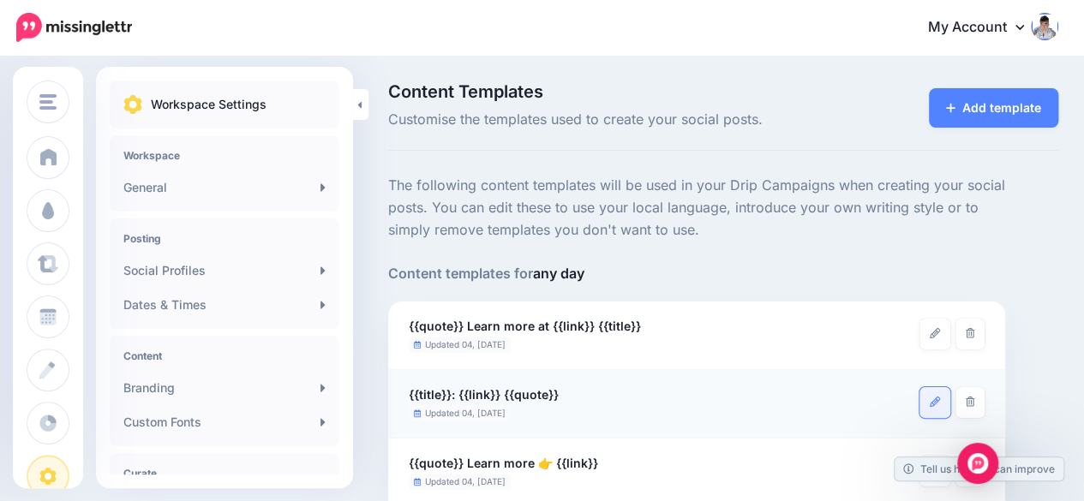
click at [934, 404] on icon at bounding box center [935, 402] width 10 height 10
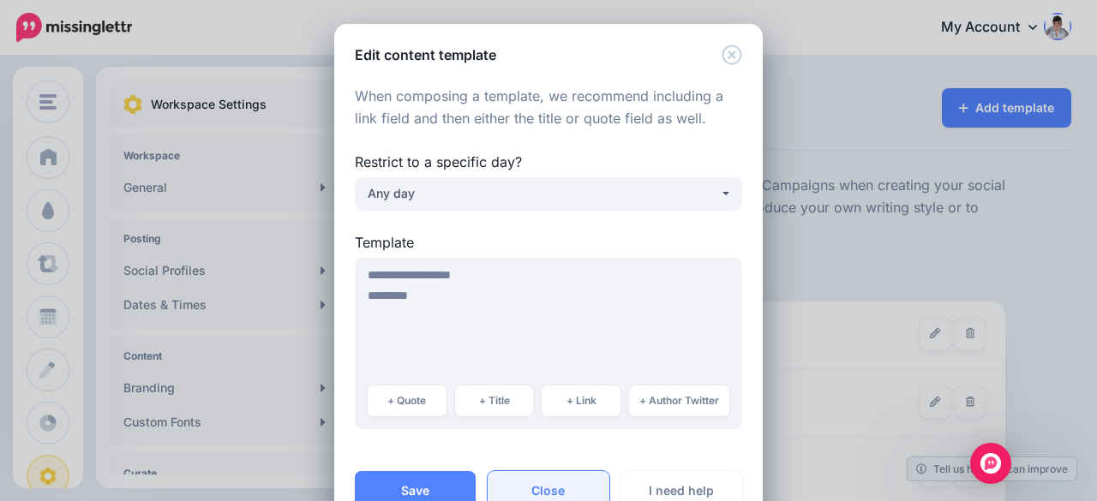
click at [550, 489] on link "Close" at bounding box center [548, 490] width 121 height 39
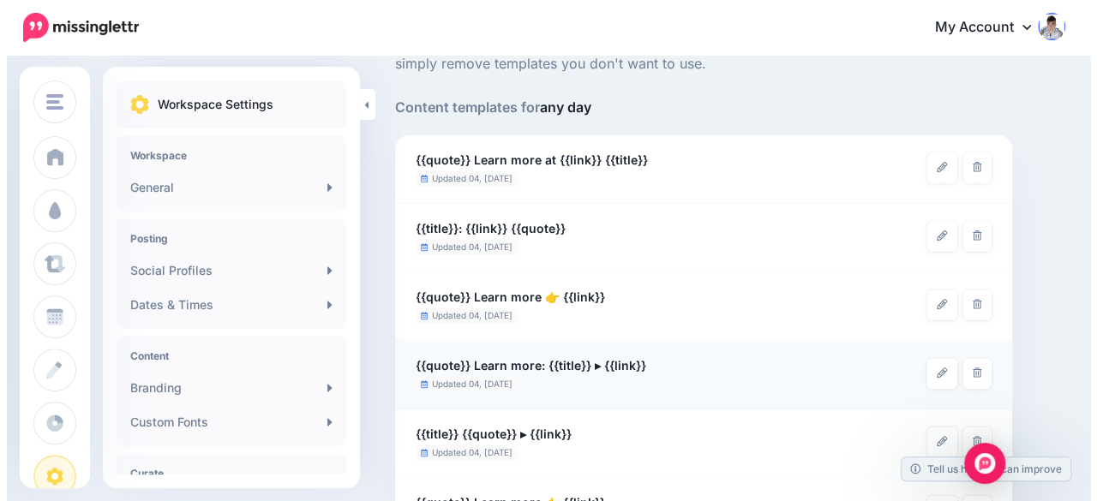
scroll to position [171, 0]
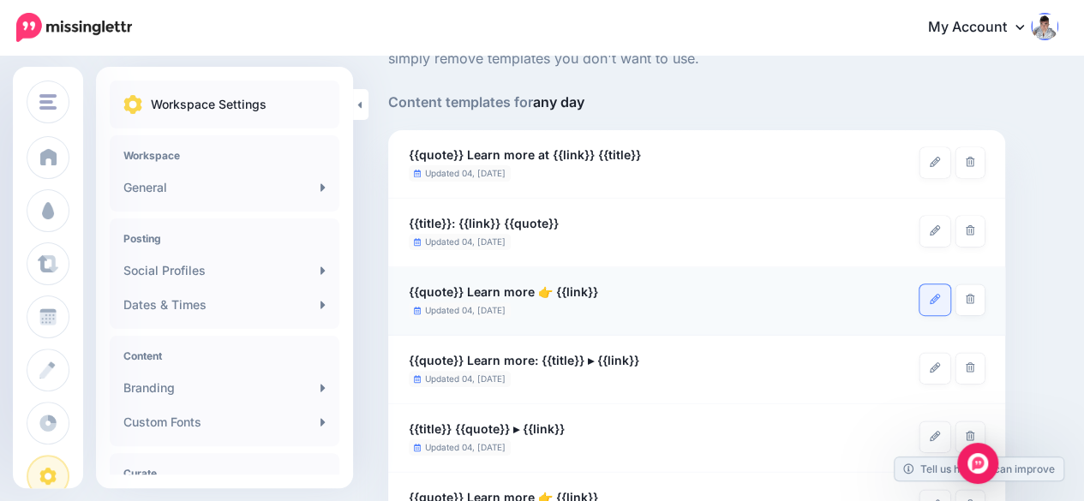
click at [933, 307] on link at bounding box center [935, 300] width 31 height 31
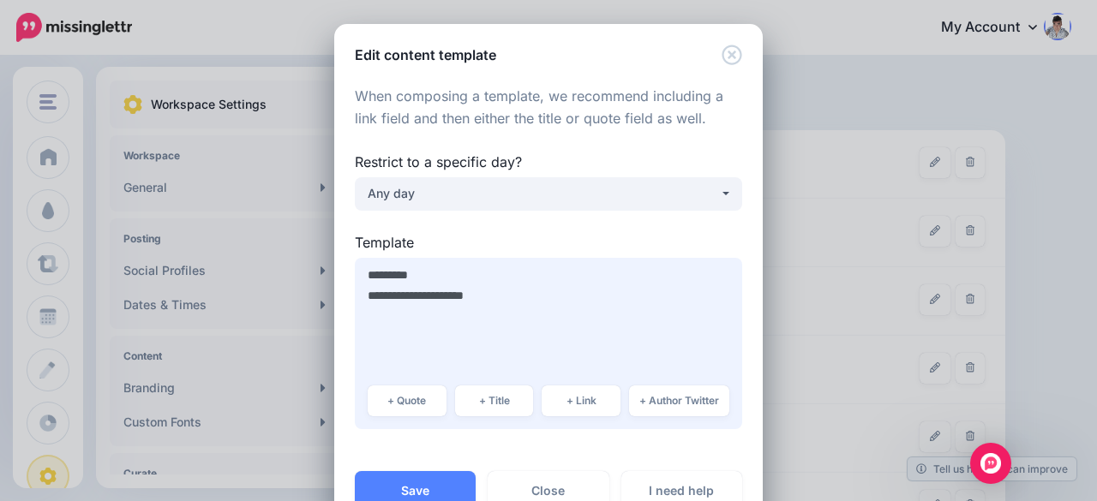
click at [446, 293] on textarea "**********" at bounding box center [548, 343] width 387 height 171
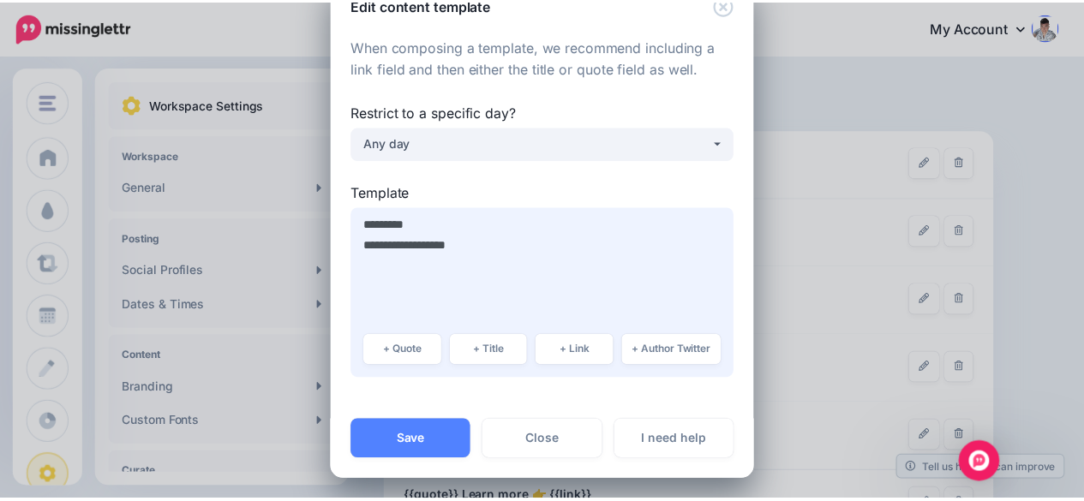
scroll to position [53, 0]
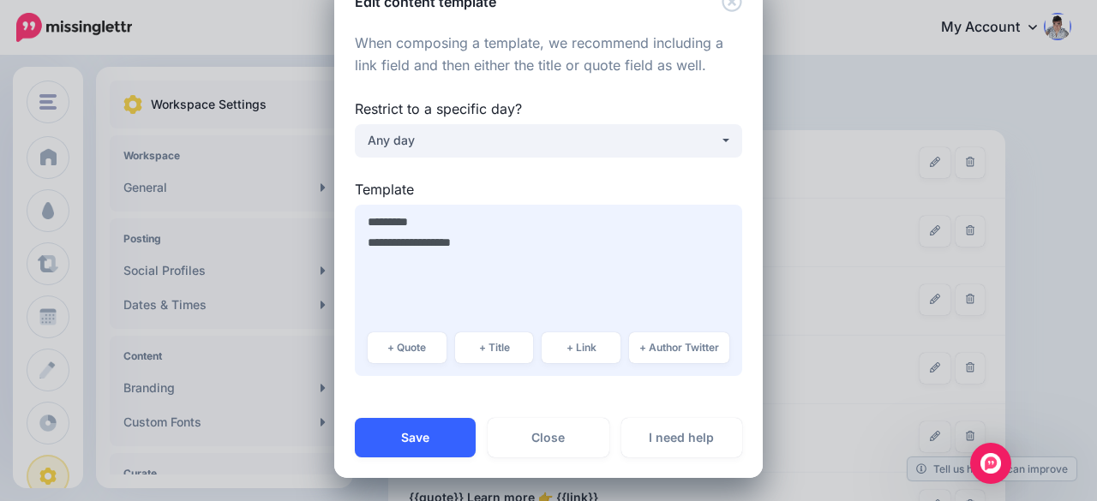
type textarea "**********"
click at [408, 441] on button "Save" at bounding box center [415, 437] width 121 height 39
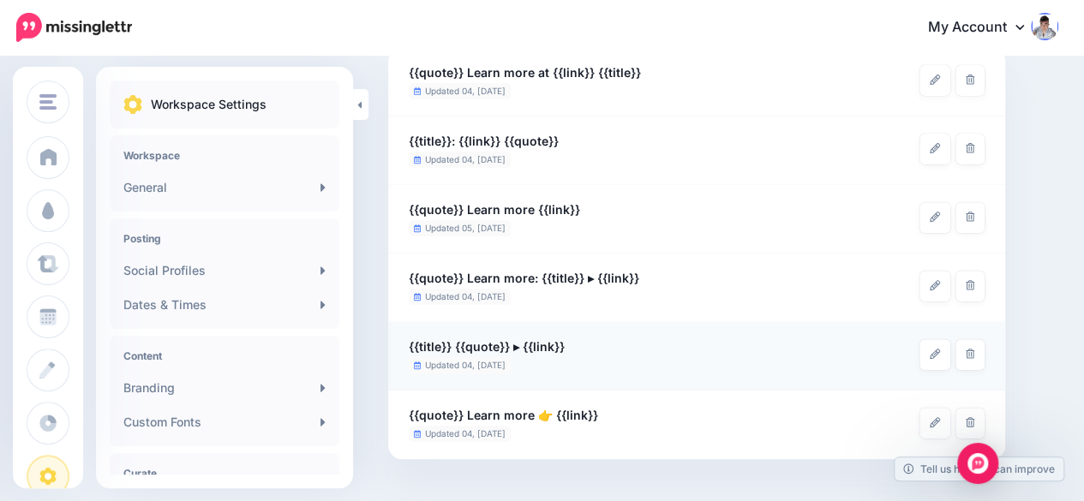
scroll to position [257, 0]
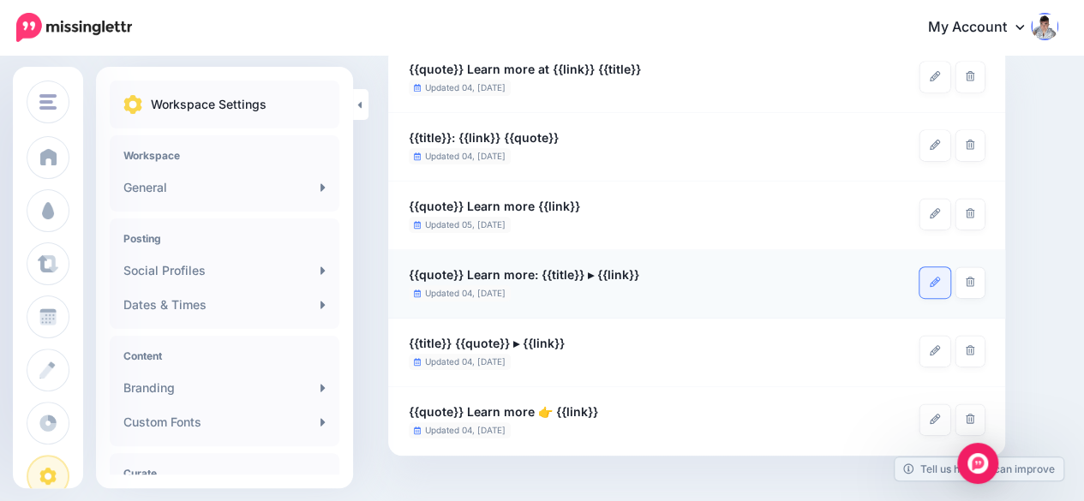
click at [931, 285] on icon at bounding box center [935, 282] width 10 height 10
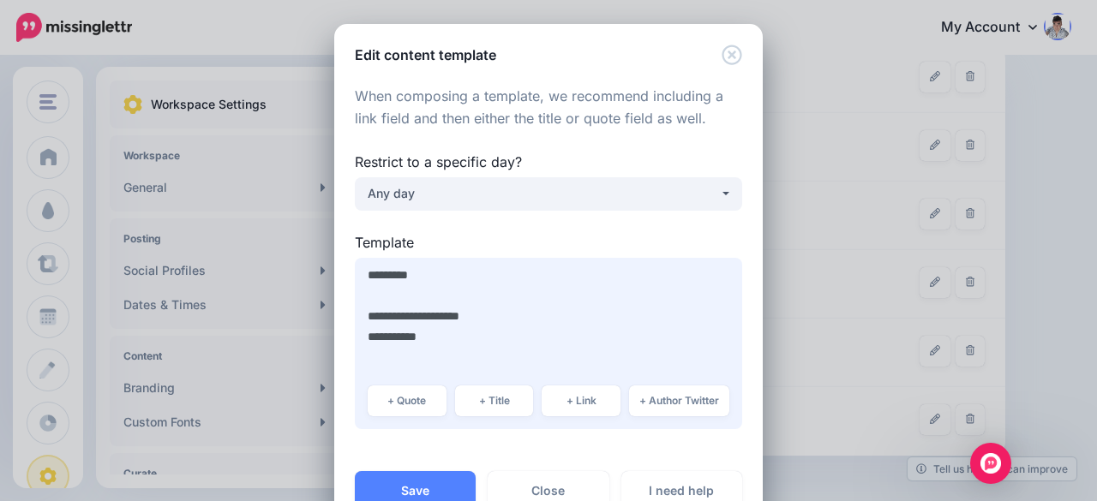
click at [374, 332] on textarea "**********" at bounding box center [548, 343] width 387 height 171
click at [382, 296] on textarea "**********" at bounding box center [548, 343] width 387 height 171
click at [370, 303] on textarea "**********" at bounding box center [548, 343] width 387 height 171
click at [373, 319] on textarea "**********" at bounding box center [548, 343] width 387 height 171
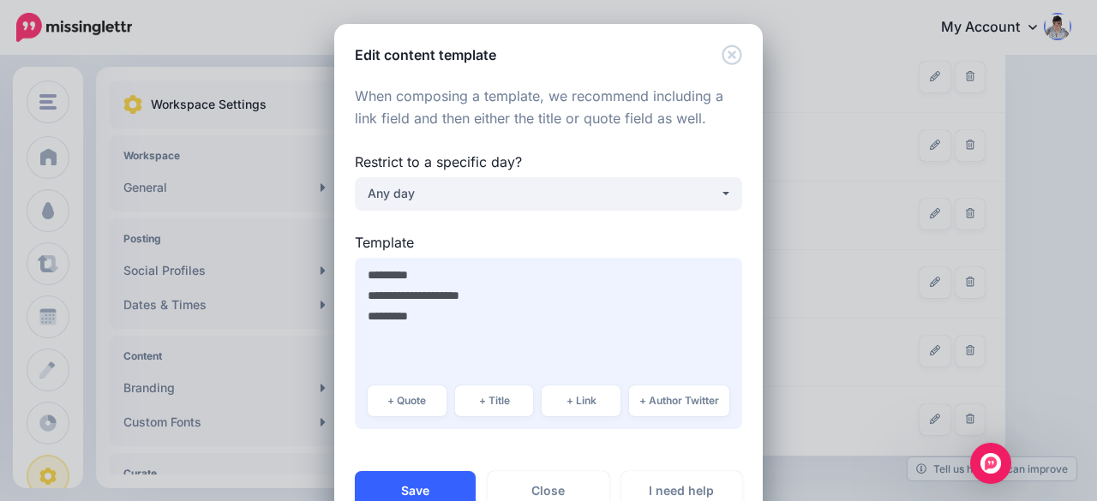
type textarea "**********"
click at [410, 482] on button "Save" at bounding box center [415, 490] width 121 height 39
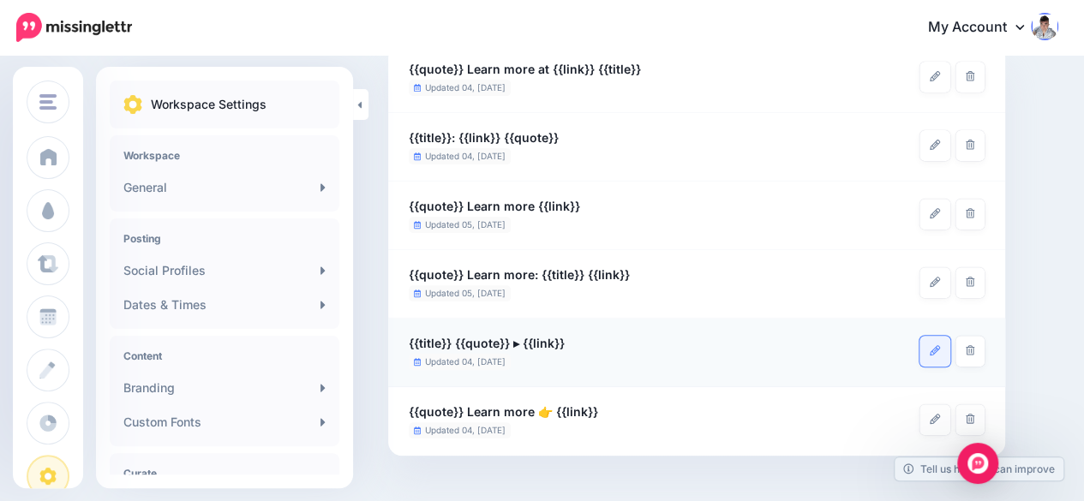
click at [930, 352] on icon at bounding box center [935, 350] width 10 height 10
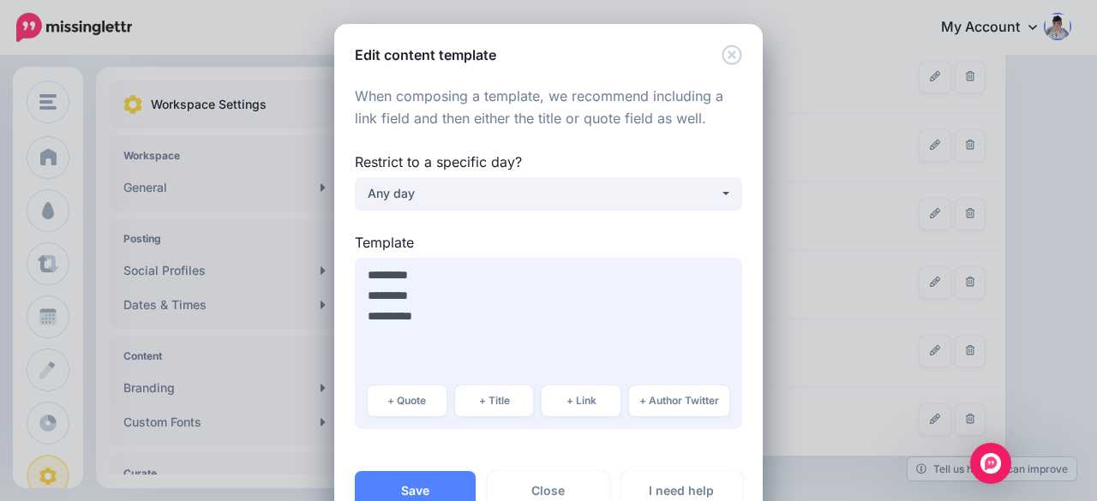
click at [375, 319] on textarea "**********" at bounding box center [548, 343] width 387 height 171
type textarea "********* ********* ********"
click at [409, 480] on button "Save" at bounding box center [415, 490] width 121 height 39
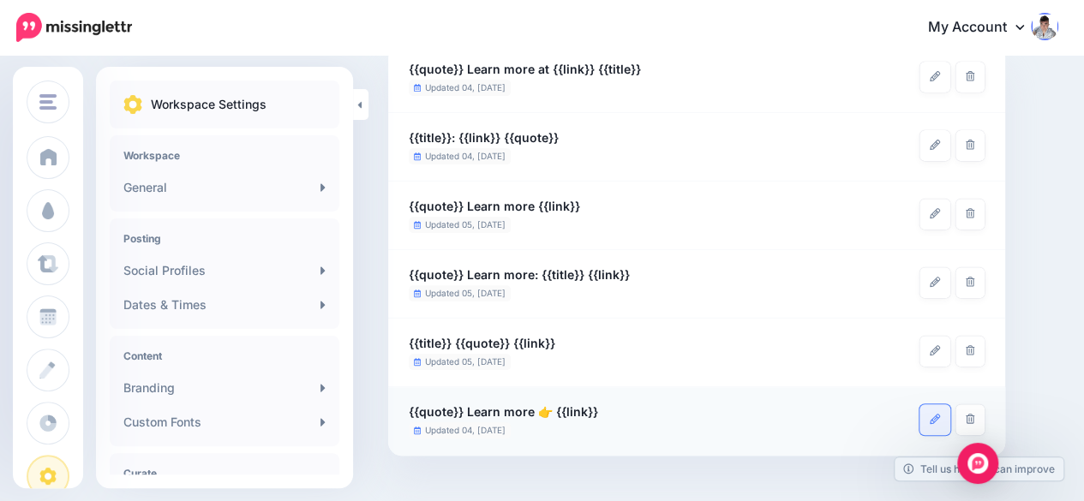
click at [932, 412] on link at bounding box center [935, 419] width 31 height 31
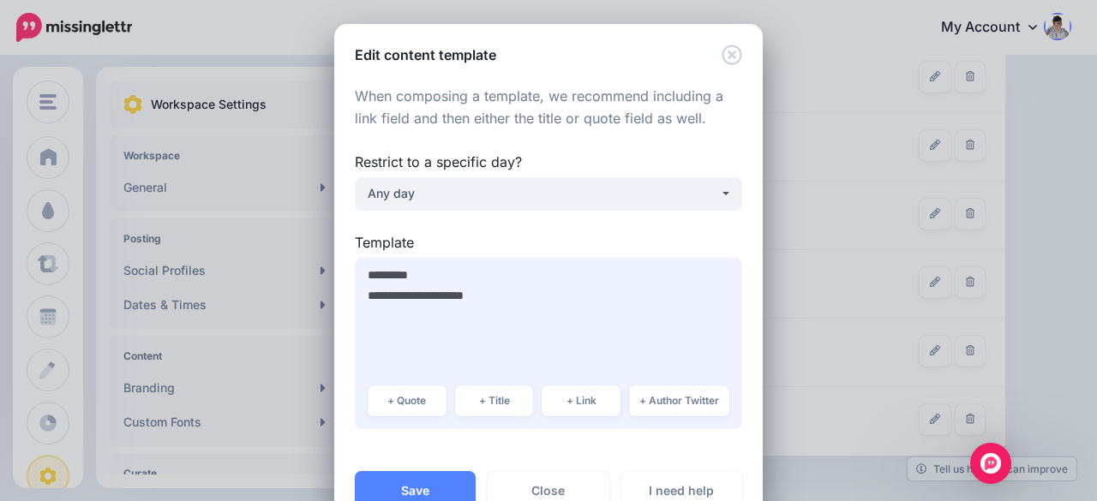
click at [446, 291] on textarea "**********" at bounding box center [548, 343] width 387 height 171
type textarea "**********"
click at [398, 481] on button "Save" at bounding box center [415, 490] width 121 height 39
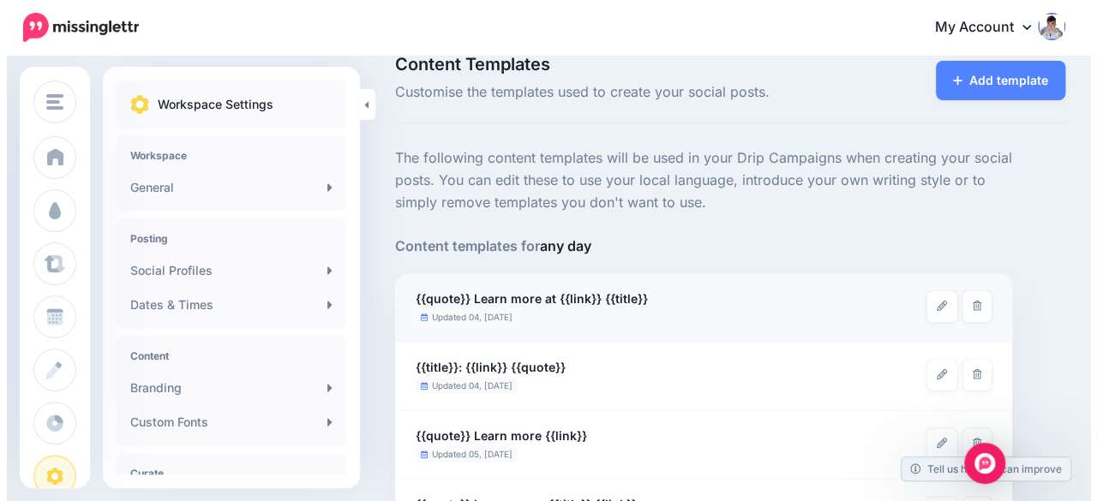
scroll to position [0, 0]
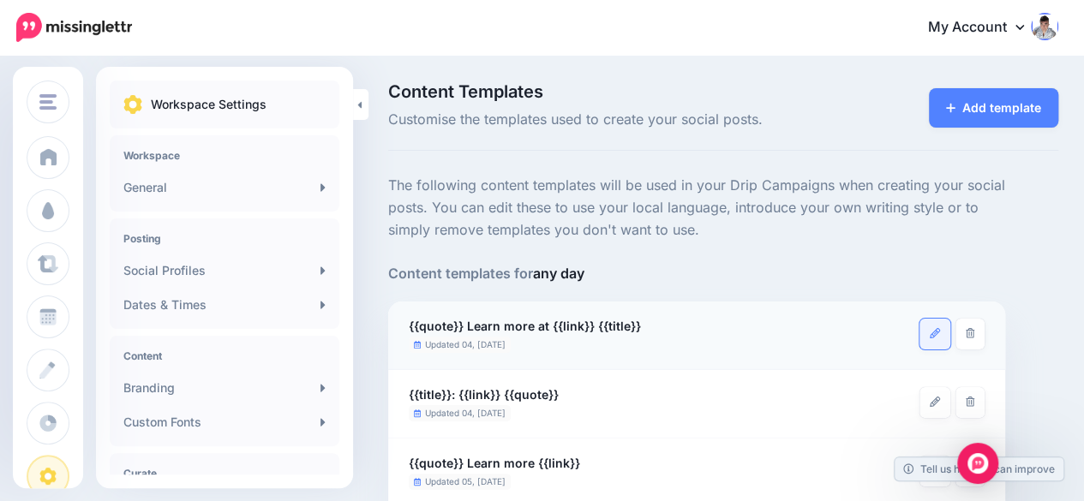
click at [934, 335] on icon at bounding box center [935, 333] width 10 height 10
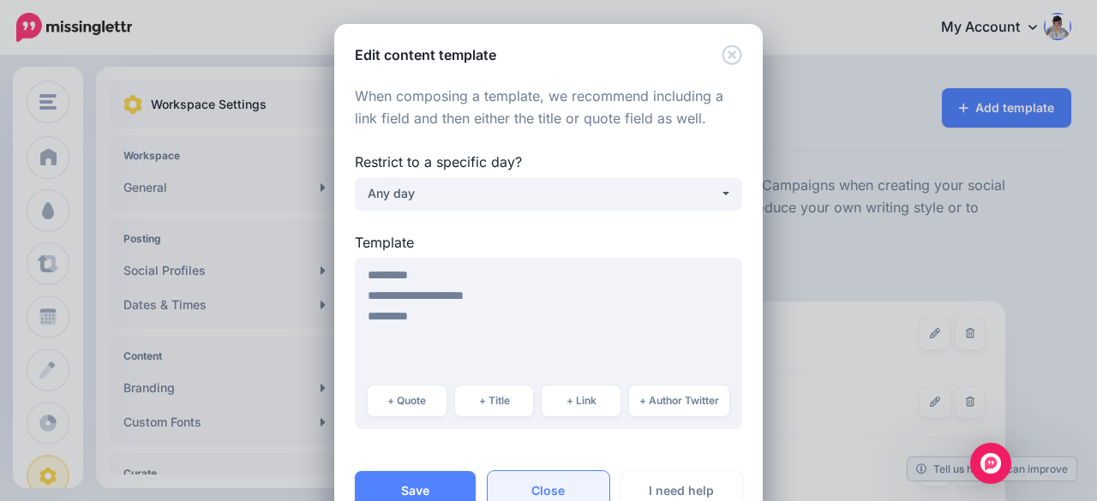
click at [547, 484] on link "Close" at bounding box center [548, 490] width 121 height 39
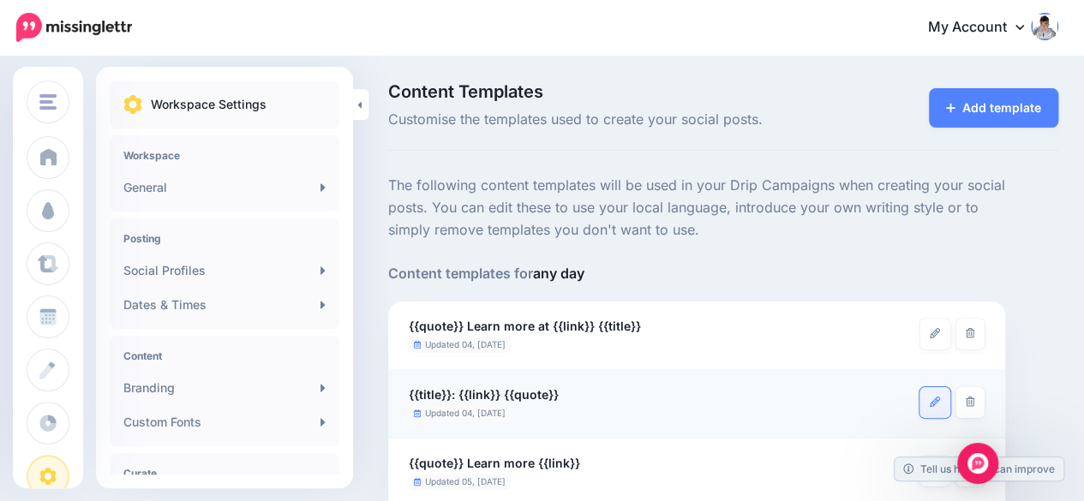
click at [931, 395] on link at bounding box center [935, 402] width 31 height 31
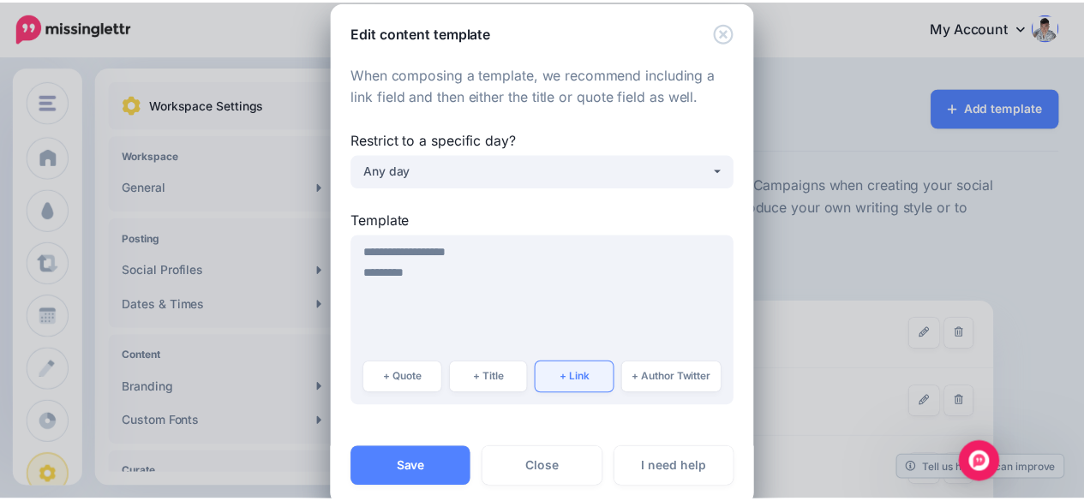
scroll to position [53, 0]
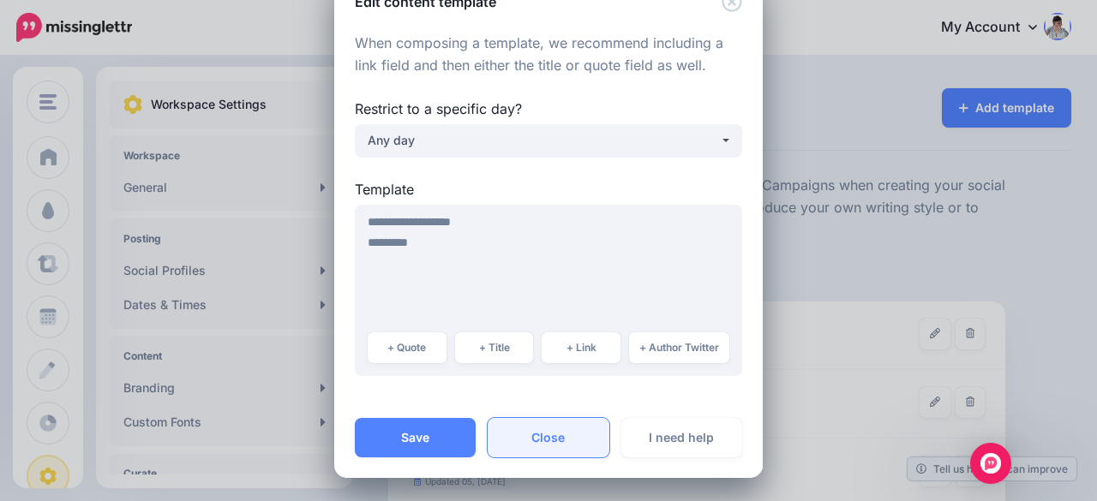
click at [550, 433] on link "Close" at bounding box center [548, 437] width 121 height 39
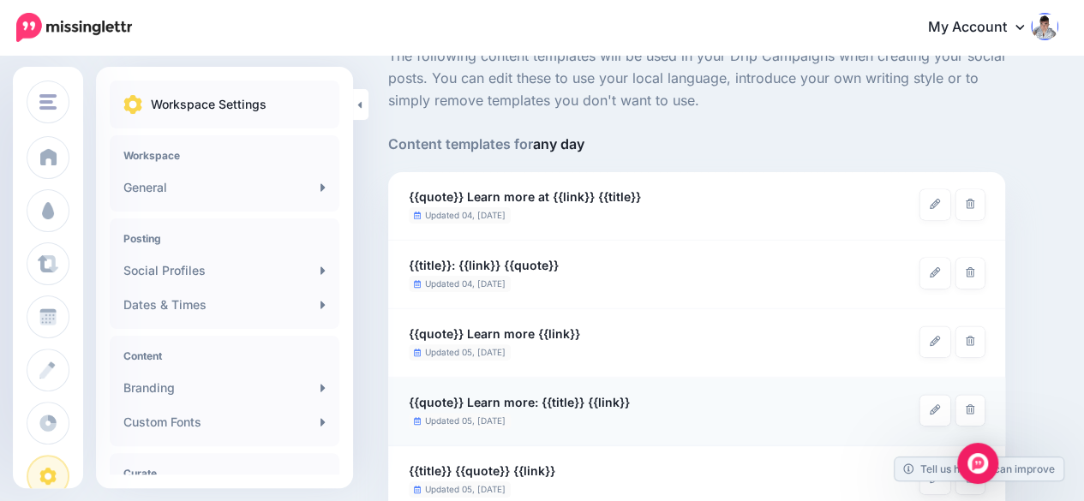
scroll to position [171, 0]
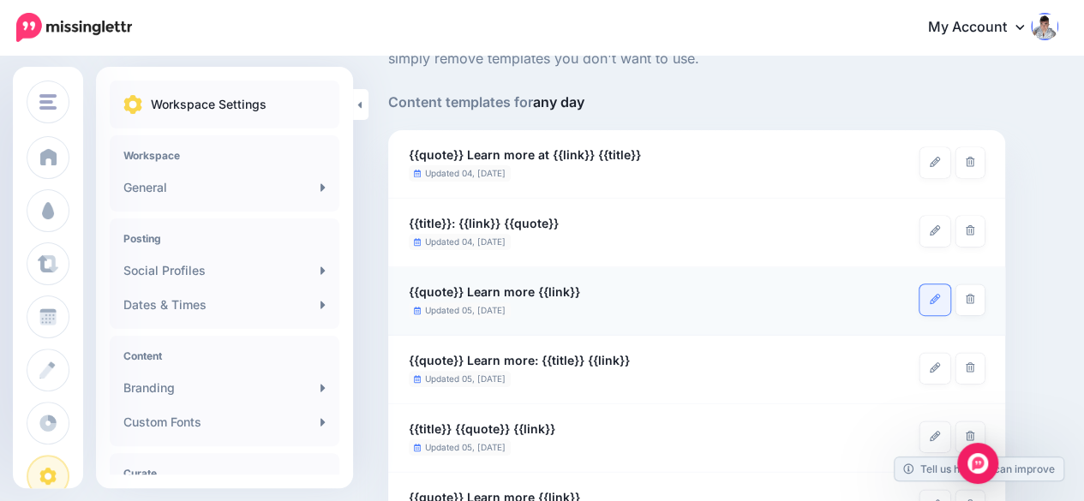
click at [931, 303] on icon at bounding box center [935, 299] width 10 height 10
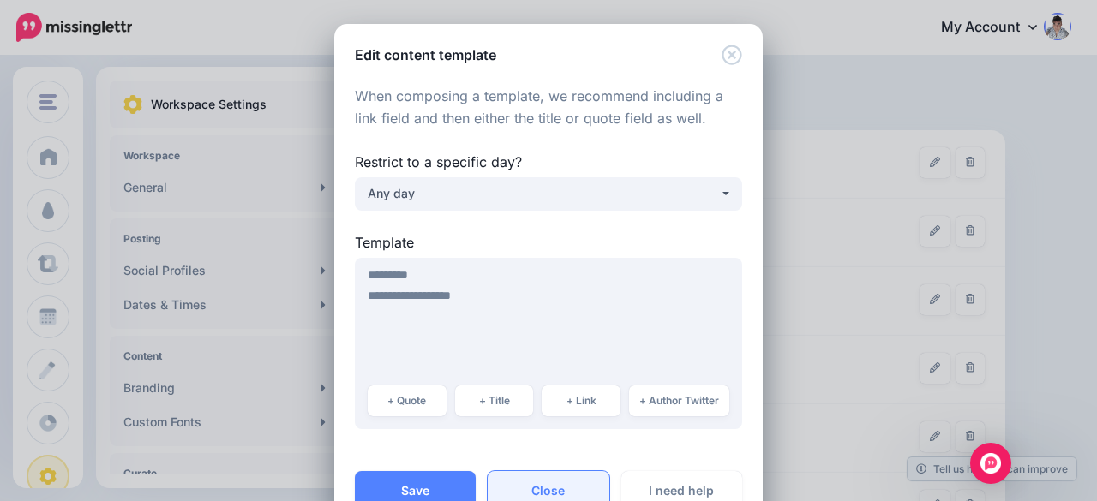
click at [541, 491] on link "Close" at bounding box center [548, 490] width 121 height 39
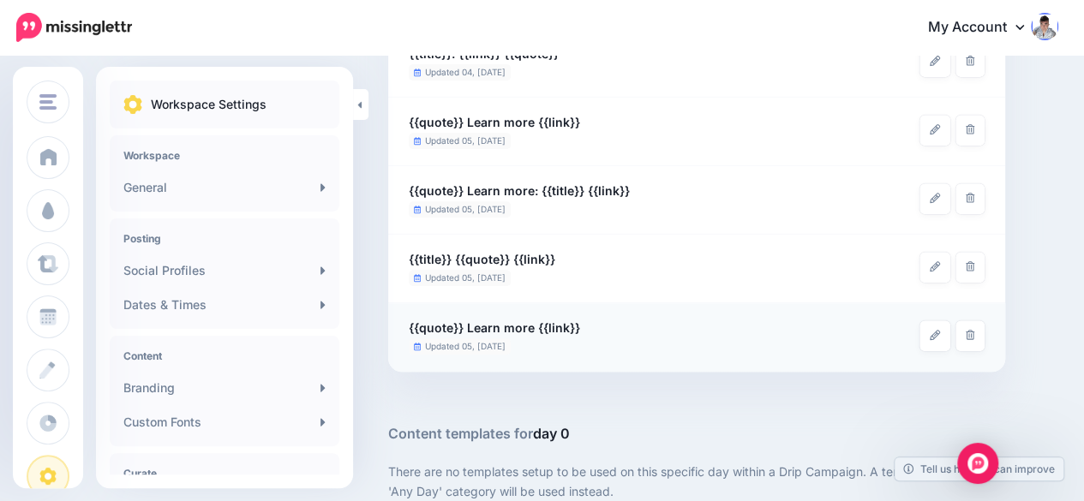
scroll to position [343, 0]
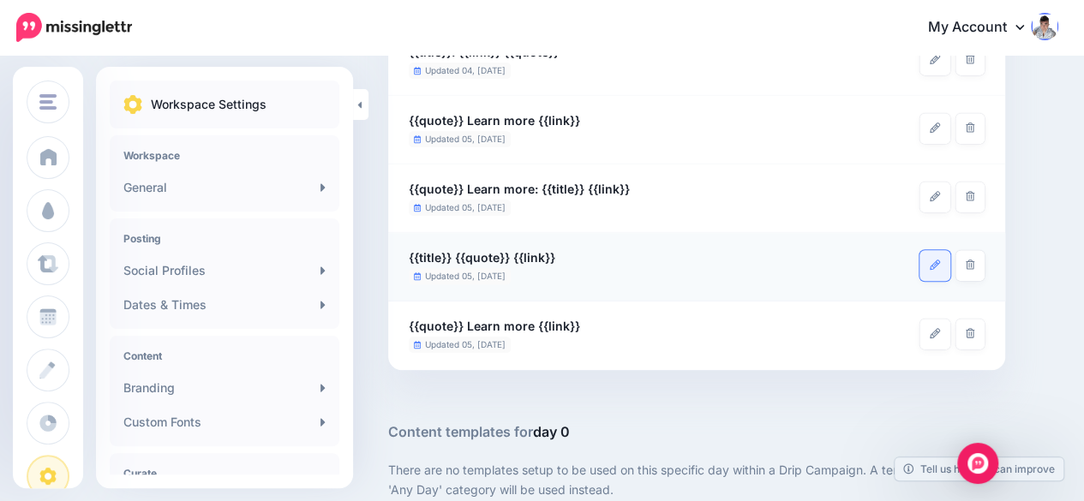
click at [931, 271] on link at bounding box center [935, 265] width 31 height 31
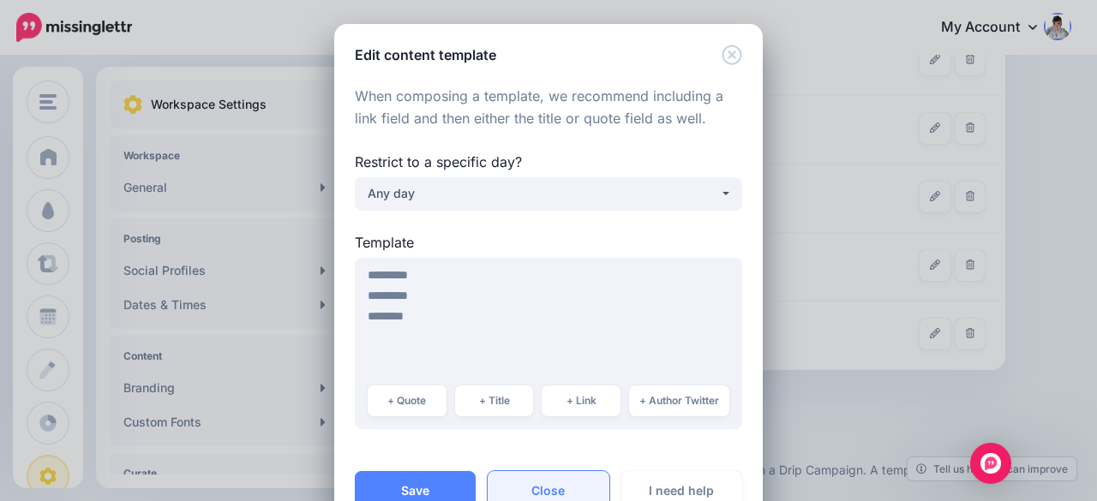
click at [528, 487] on link "Close" at bounding box center [548, 490] width 121 height 39
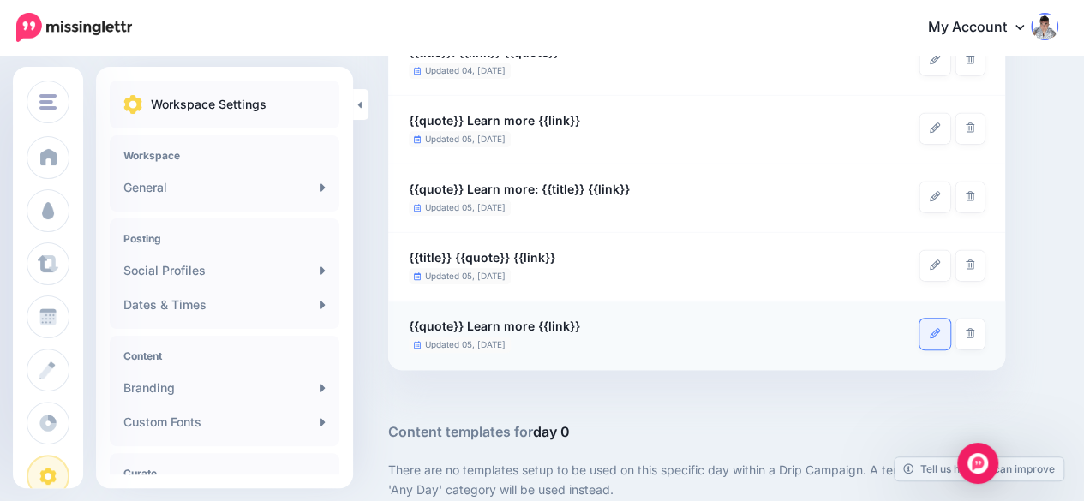
click at [926, 332] on link at bounding box center [935, 334] width 31 height 31
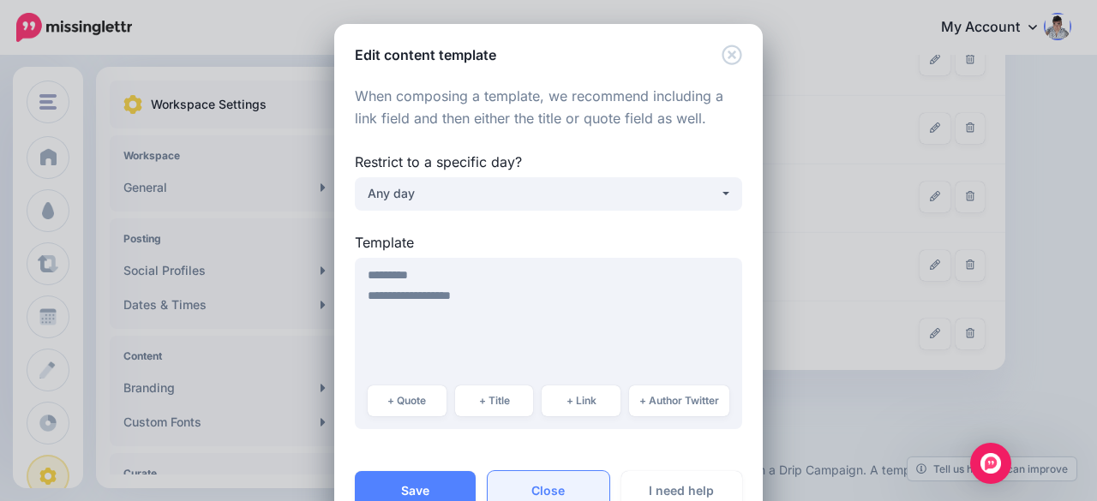
click at [537, 490] on link "Close" at bounding box center [548, 490] width 121 height 39
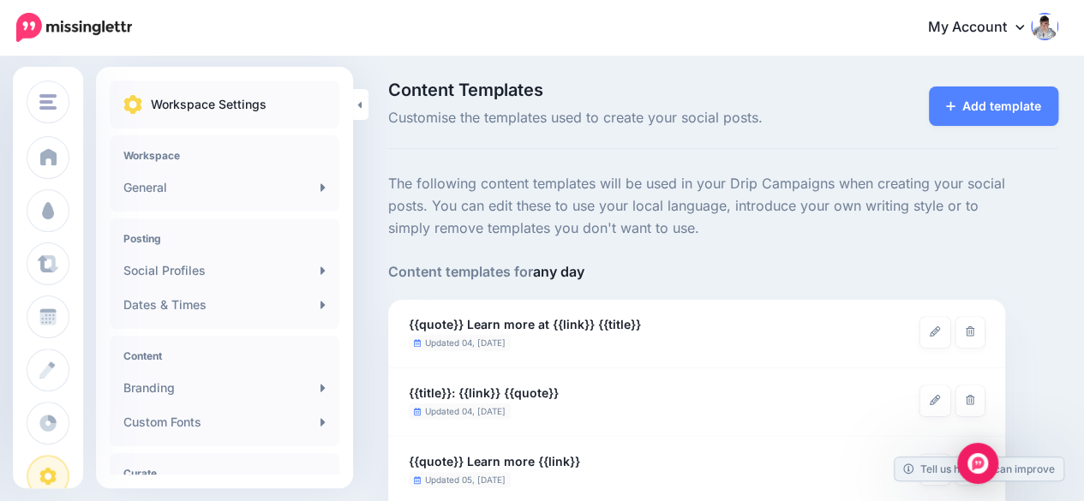
scroll to position [0, 0]
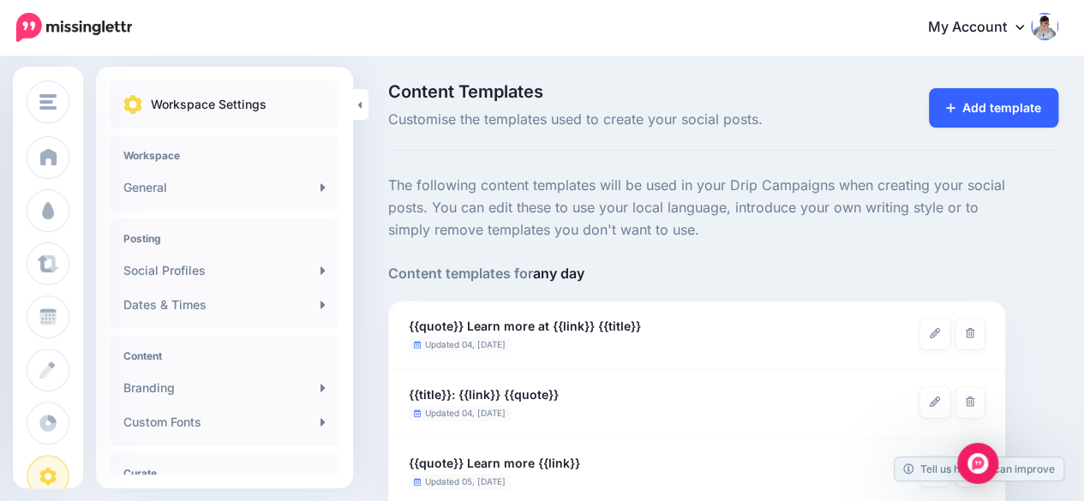
click at [980, 121] on button "Add template" at bounding box center [993, 107] width 129 height 39
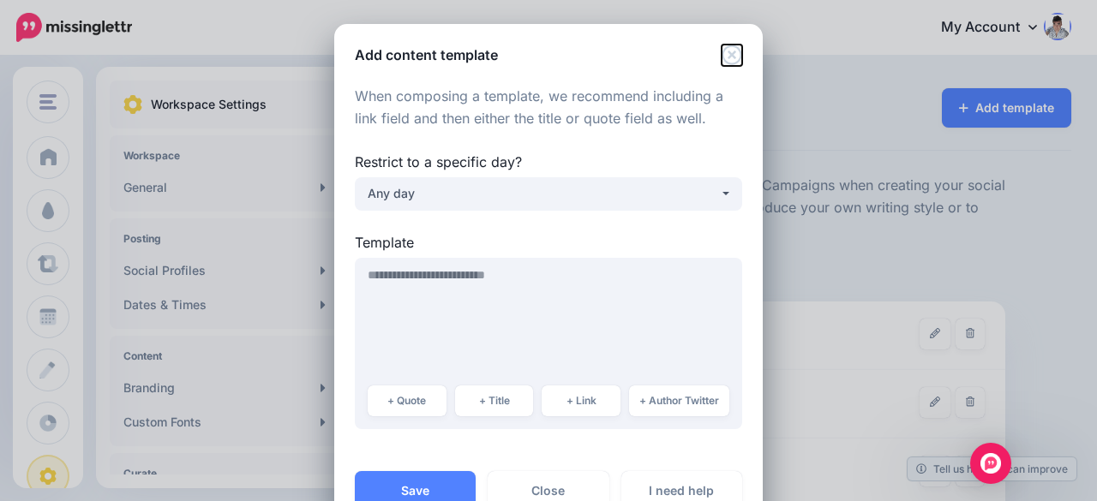
click at [725, 50] on icon "Close" at bounding box center [732, 55] width 21 height 21
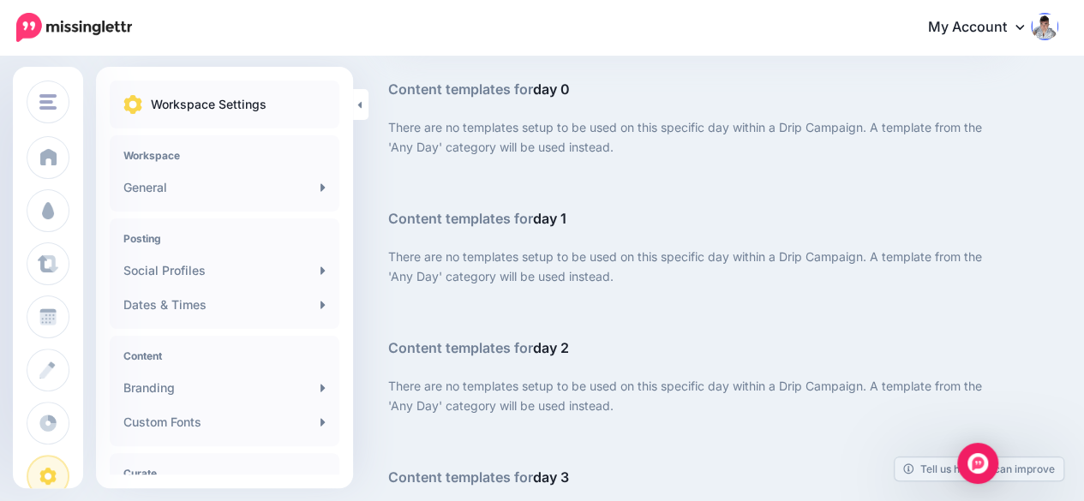
scroll to position [764, 0]
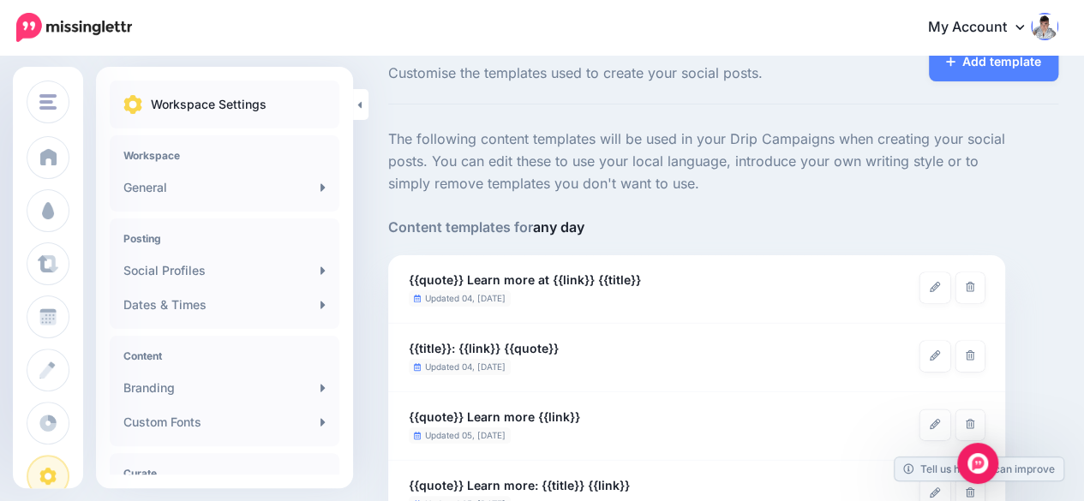
scroll to position [34, 0]
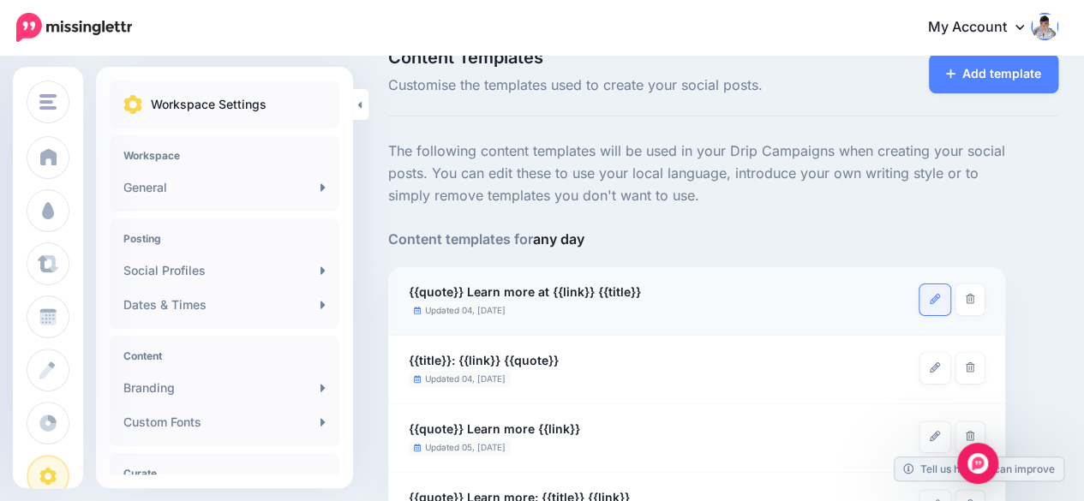
click at [927, 303] on link at bounding box center [935, 300] width 31 height 31
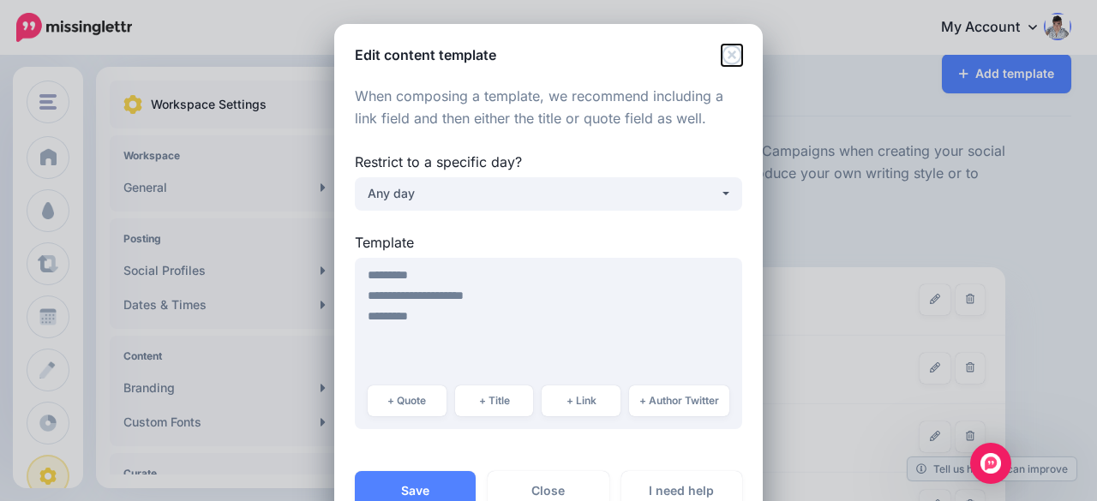
click at [724, 57] on icon "Close" at bounding box center [732, 55] width 21 height 21
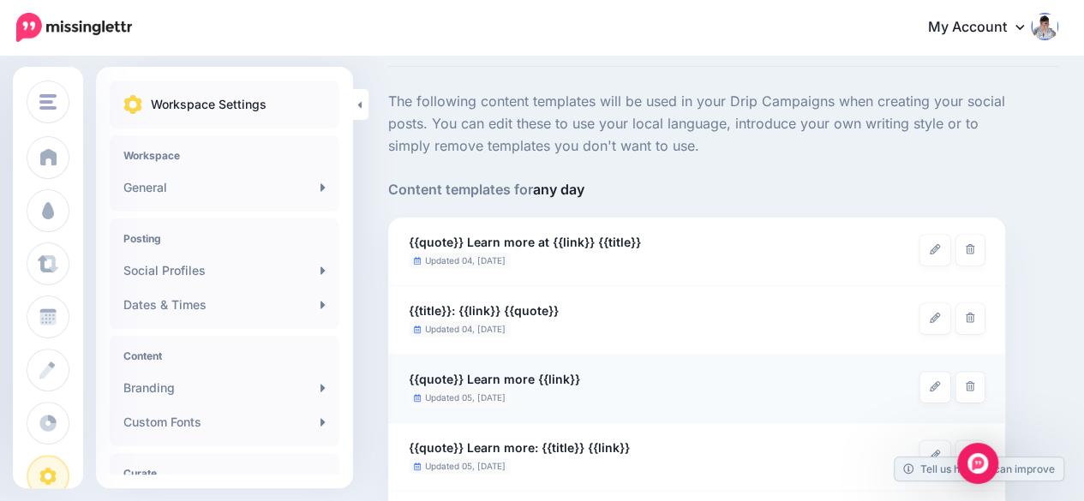
scroll to position [206, 0]
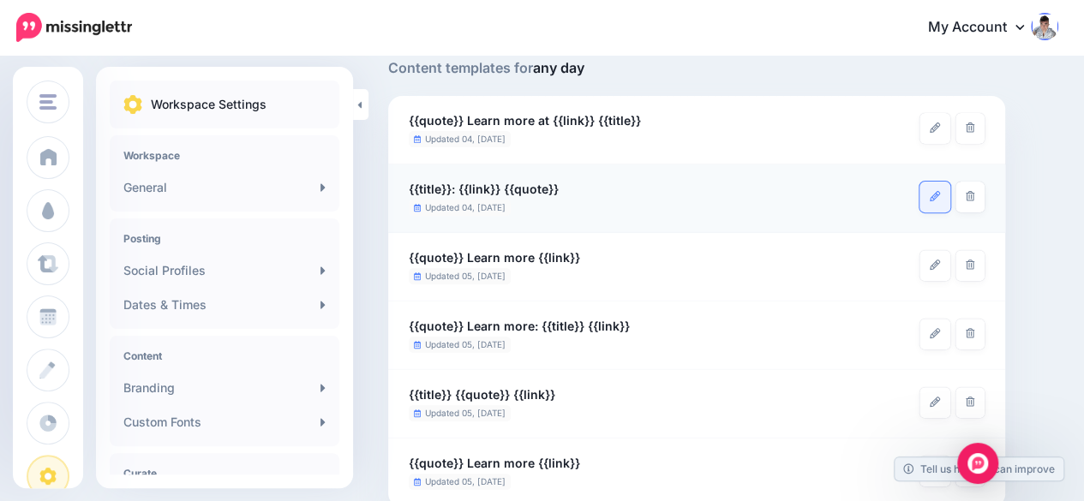
click at [931, 203] on link at bounding box center [935, 197] width 31 height 31
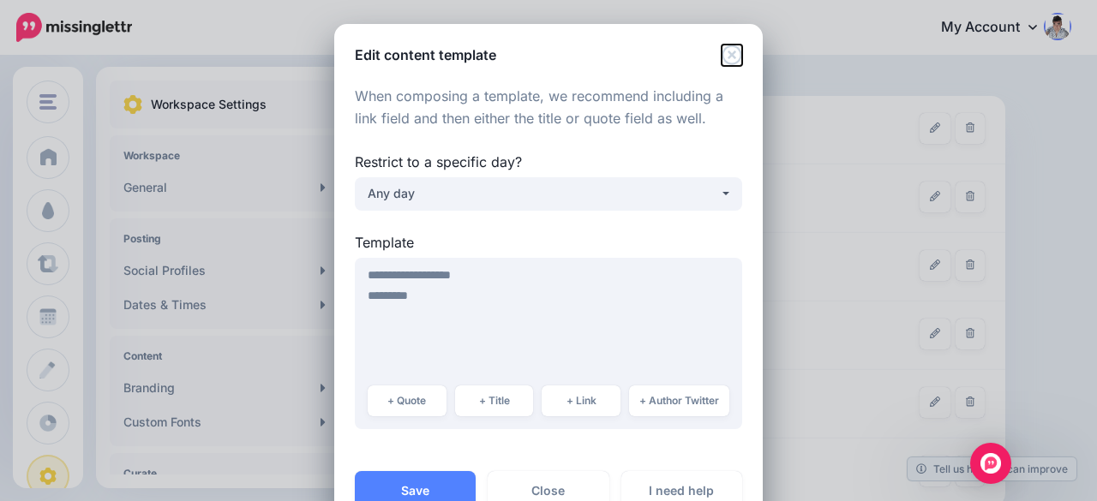
click at [731, 56] on icon "Close" at bounding box center [732, 55] width 21 height 21
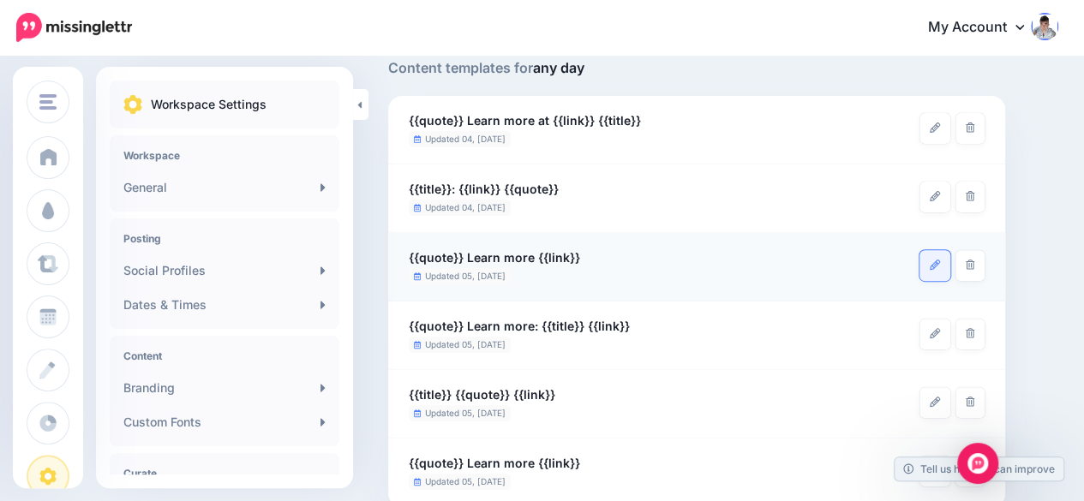
click at [943, 265] on link at bounding box center [935, 265] width 31 height 31
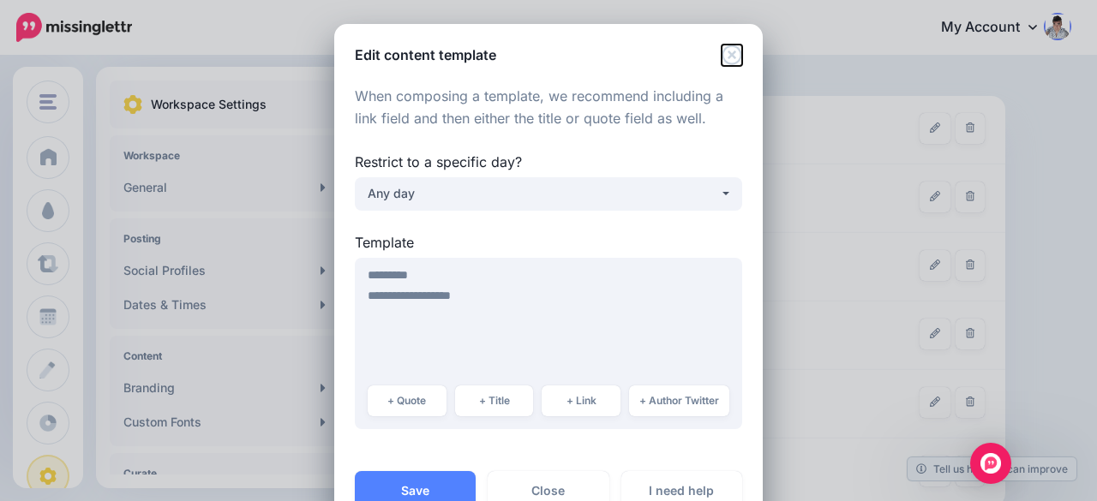
click at [724, 53] on icon "Close" at bounding box center [732, 55] width 20 height 20
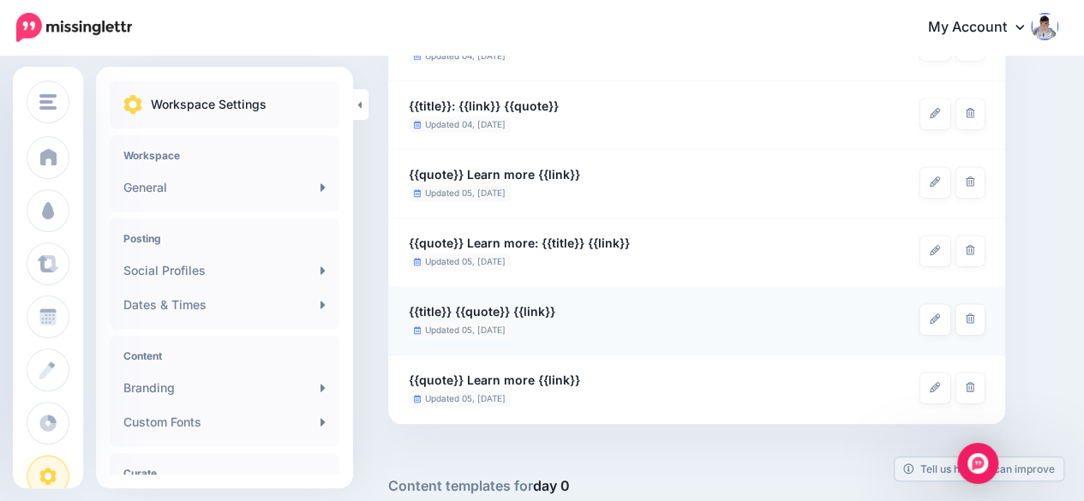
scroll to position [291, 0]
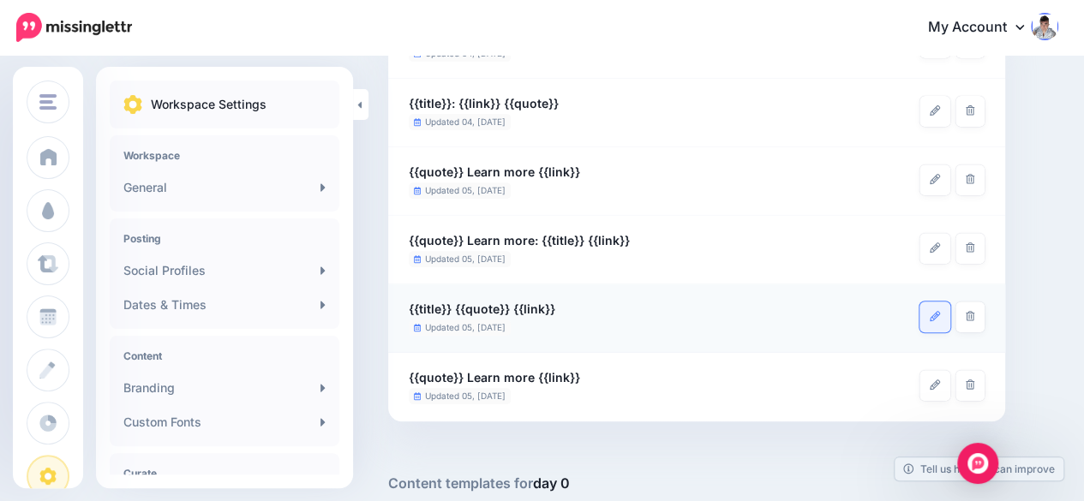
click at [931, 312] on icon at bounding box center [935, 316] width 10 height 10
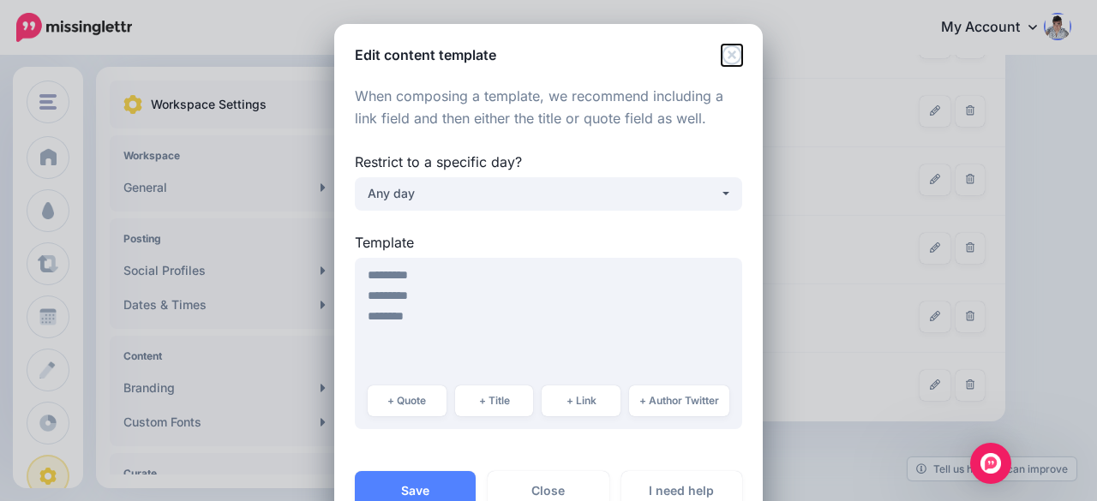
click at [732, 53] on icon "Close" at bounding box center [732, 55] width 21 height 21
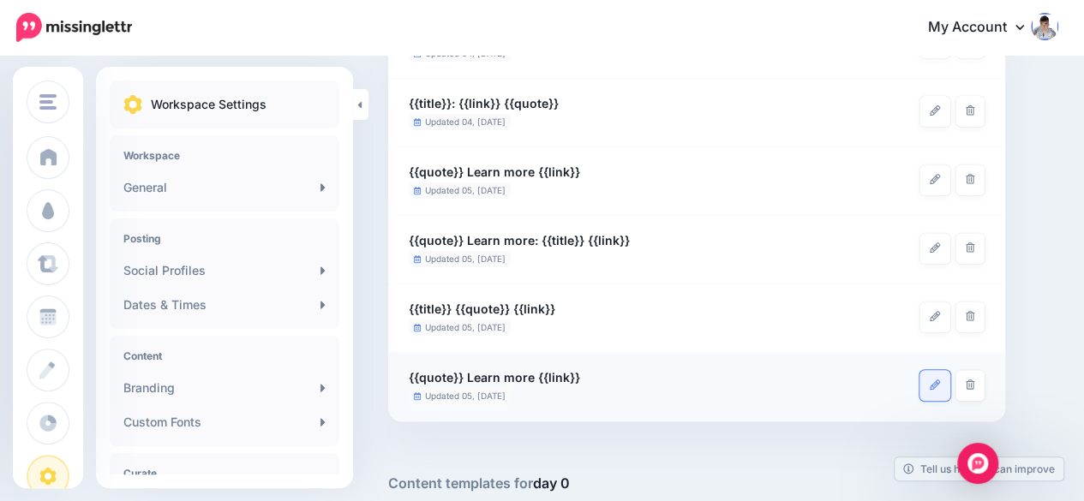
click at [939, 394] on link at bounding box center [935, 385] width 31 height 31
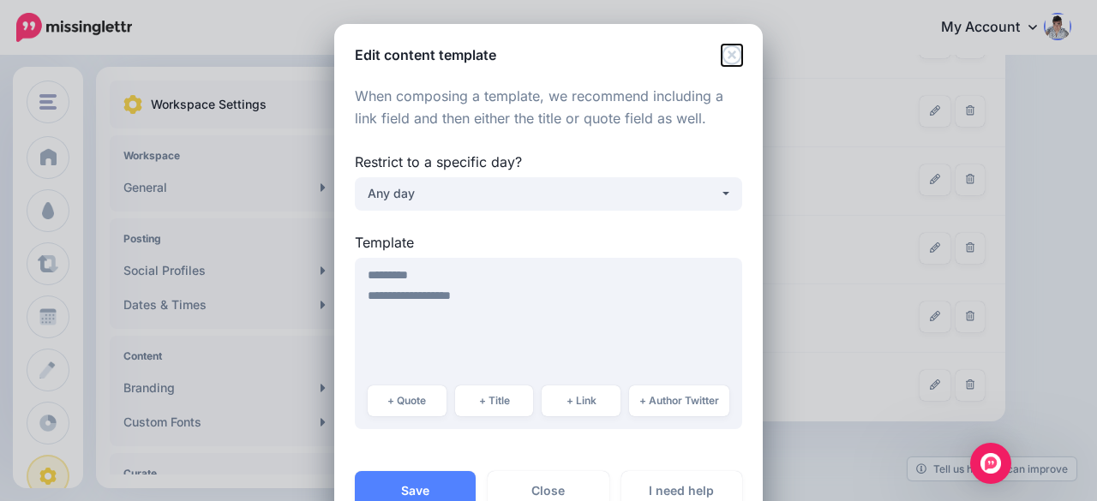
click at [727, 57] on icon "Close" at bounding box center [732, 55] width 20 height 20
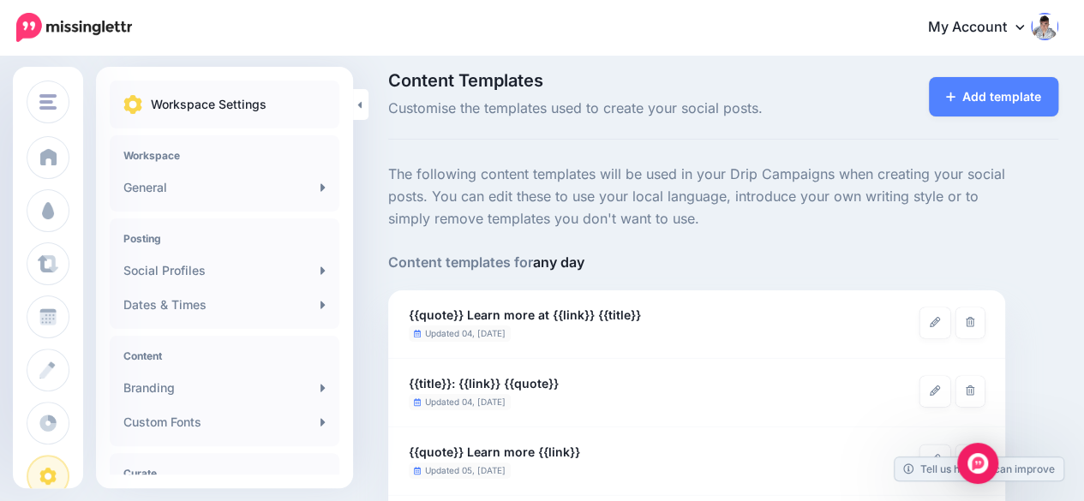
scroll to position [0, 0]
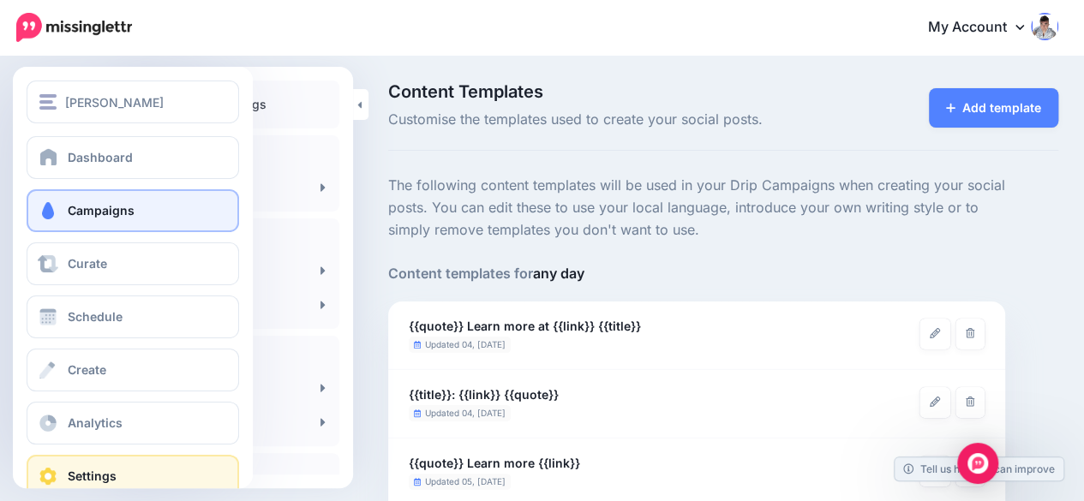
click at [40, 193] on link "Campaigns" at bounding box center [133, 210] width 213 height 43
